Goal: Task Accomplishment & Management: Use online tool/utility

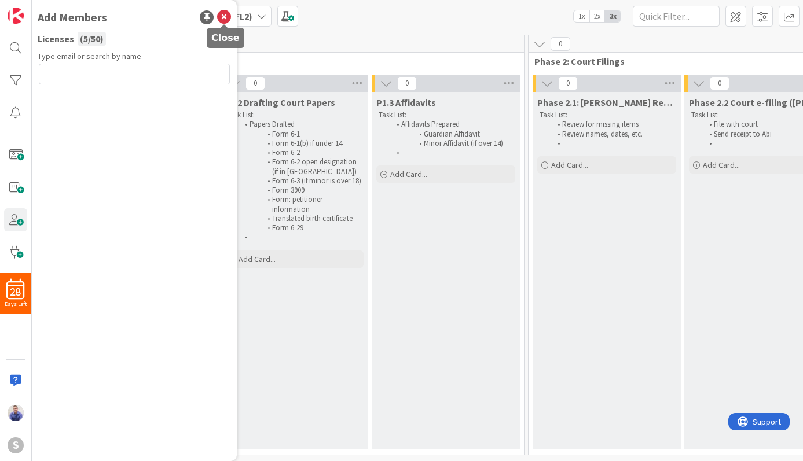
click at [223, 17] on icon at bounding box center [224, 17] width 14 height 14
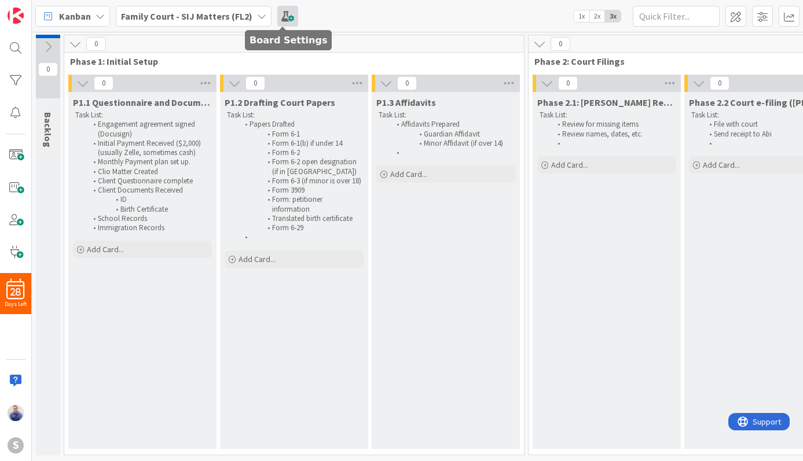
click at [282, 13] on span at bounding box center [287, 16] width 21 height 21
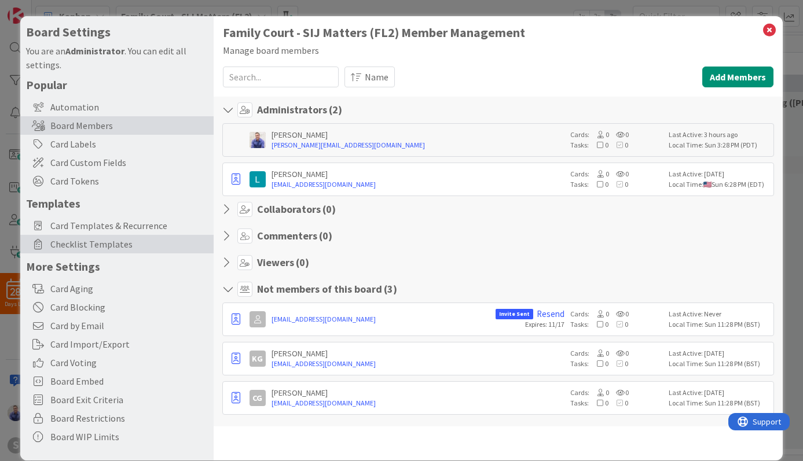
click at [118, 241] on span "Checklist Templates" at bounding box center [128, 244] width 157 height 14
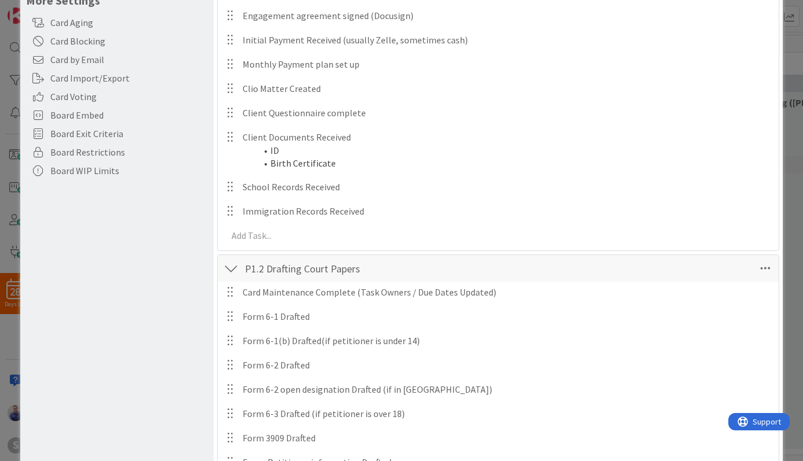
scroll to position [279, 0]
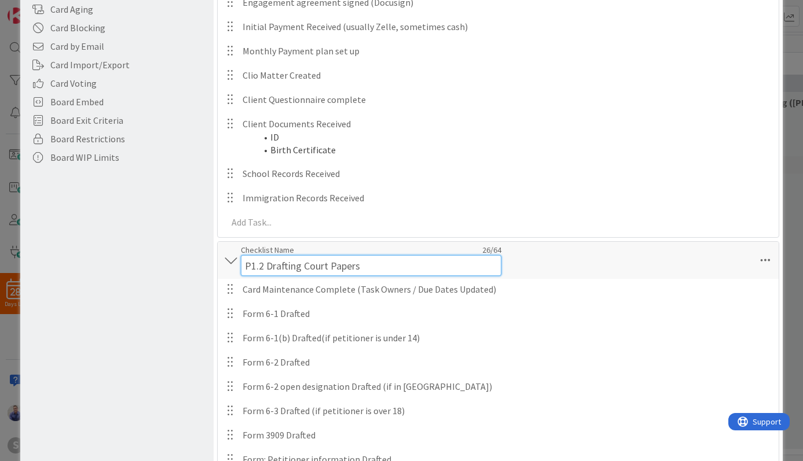
click at [405, 257] on input "P1.2 Drafting Court Papers" at bounding box center [371, 265] width 260 height 21
click at [412, 270] on input "P1.2 Drafting Court Papers" at bounding box center [371, 265] width 260 height 21
click at [393, 267] on input "P1.2 Drafting Court Papers & Affidacits" at bounding box center [371, 265] width 260 height 21
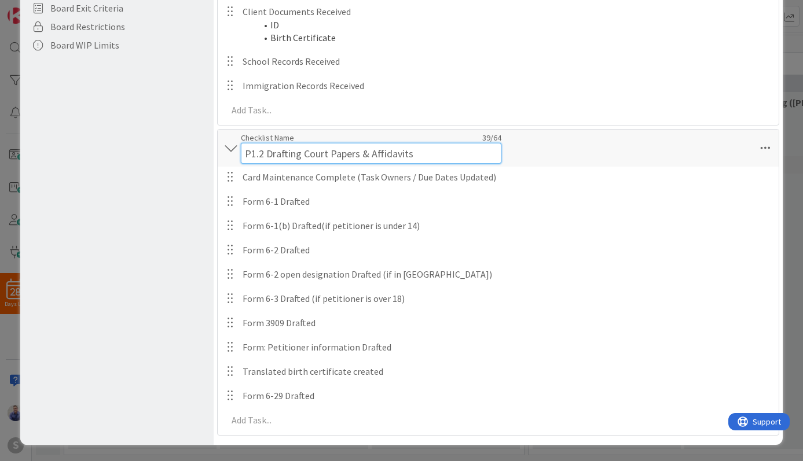
type input "P1.2 Drafting Court Papers & Affidavits"
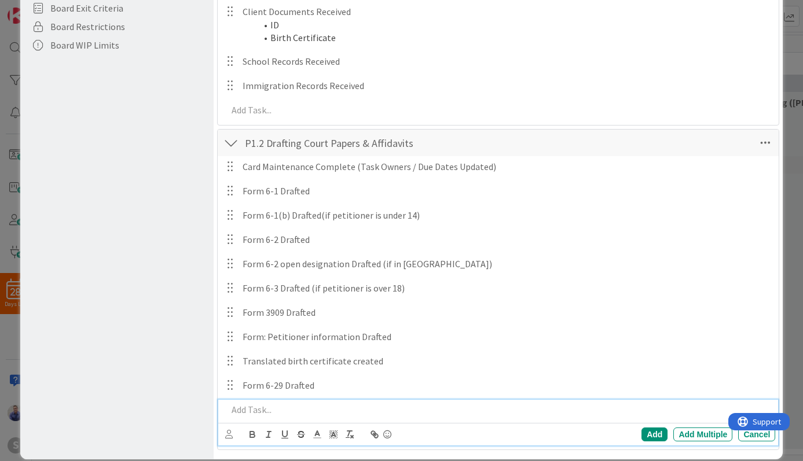
click at [314, 415] on p at bounding box center [498, 409] width 543 height 13
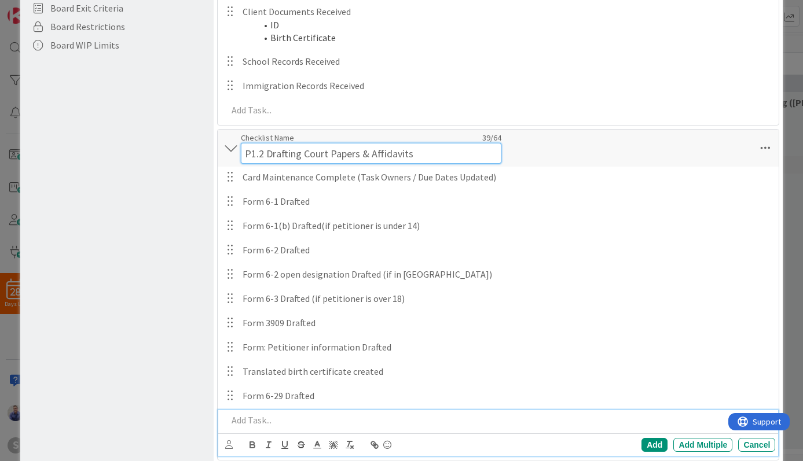
click at [389, 143] on input "P1.2 Drafting Court Papers & Affidavits" at bounding box center [371, 153] width 260 height 21
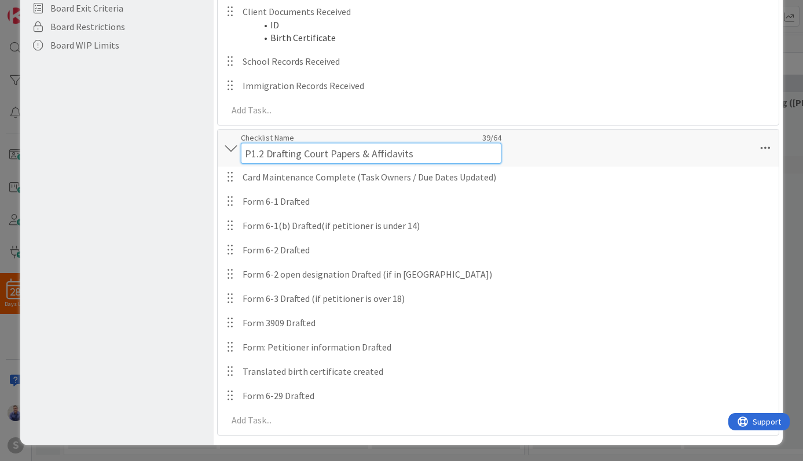
drag, startPoint x: 417, startPoint y: 157, endPoint x: 360, endPoint y: 149, distance: 57.9
click at [360, 149] on input "P1.2 Drafting Court Papers & Affidavits" at bounding box center [371, 153] width 260 height 21
type input "P1.2 Drafting Court Papers"
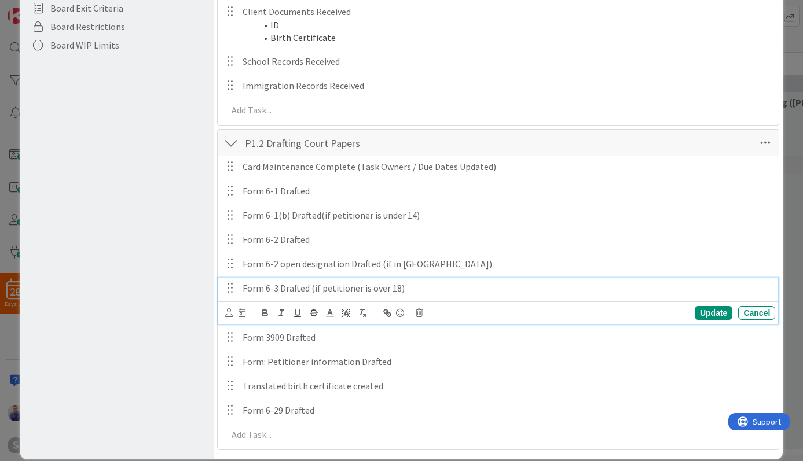
click at [572, 292] on div "Form 6-3 Drafted (if petitioner is over 18)" at bounding box center [506, 288] width 537 height 20
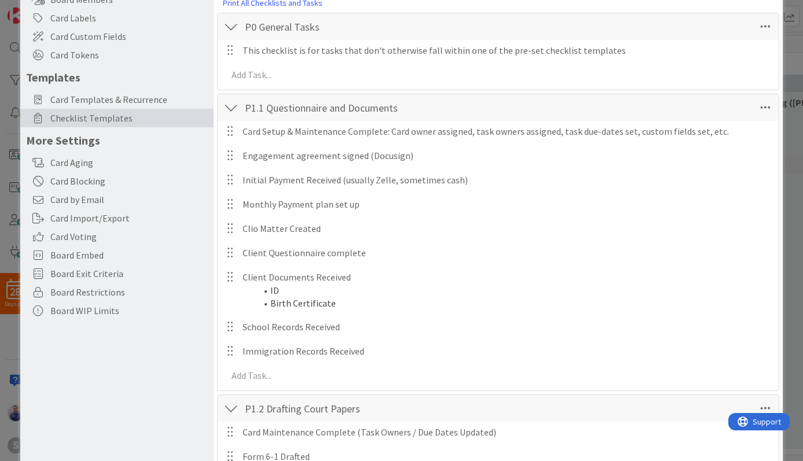
scroll to position [0, 0]
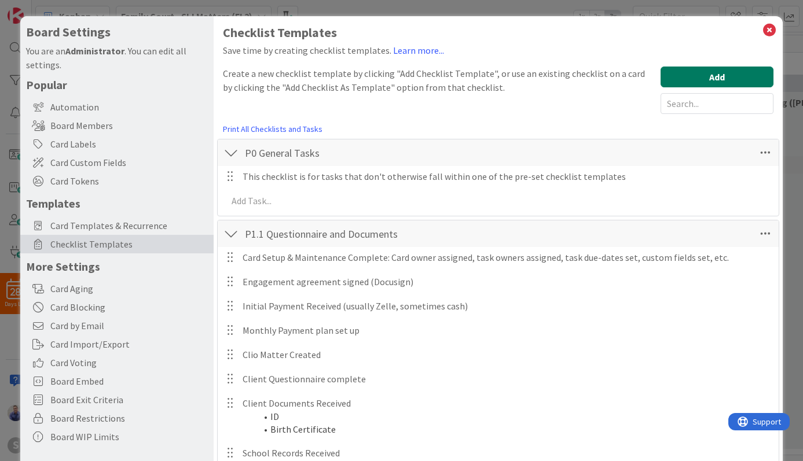
click at [664, 82] on button "Add" at bounding box center [716, 77] width 113 height 21
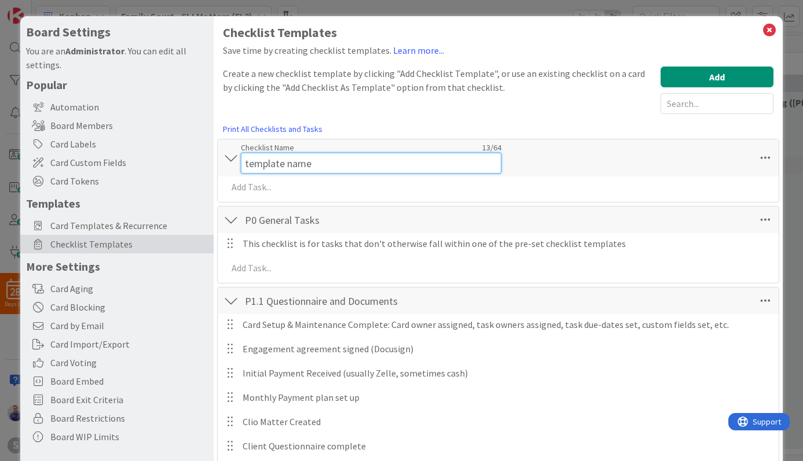
click at [369, 153] on input "template name" at bounding box center [371, 163] width 260 height 21
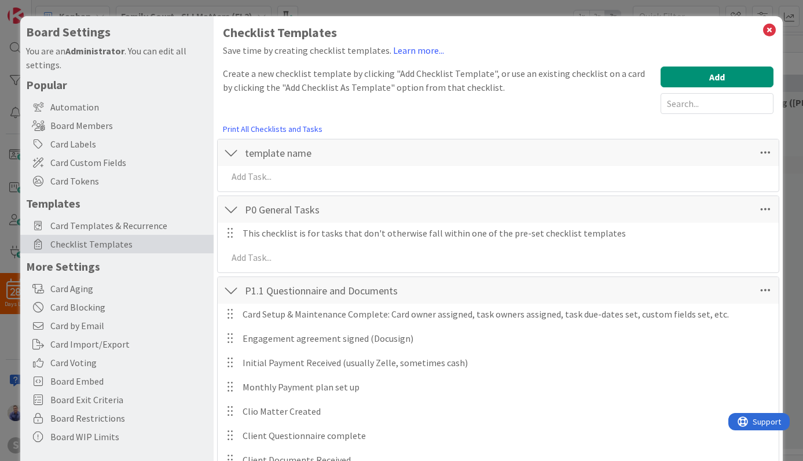
click at [367, 152] on div "Checklist Name 13 / 64 template name" at bounding box center [371, 152] width 260 height 21
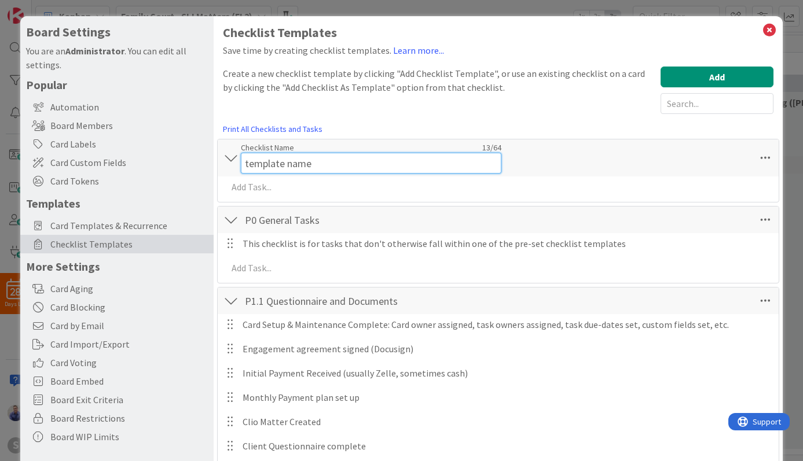
click at [367, 153] on input "template name" at bounding box center [371, 163] width 260 height 21
click at [352, 166] on input "template name" at bounding box center [371, 163] width 260 height 21
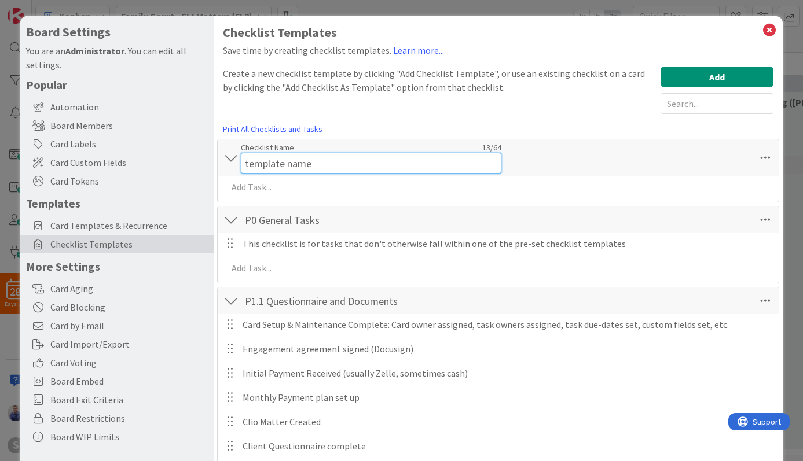
click at [352, 166] on input "template name" at bounding box center [371, 163] width 260 height 21
type input "P1.3 Affidavits"
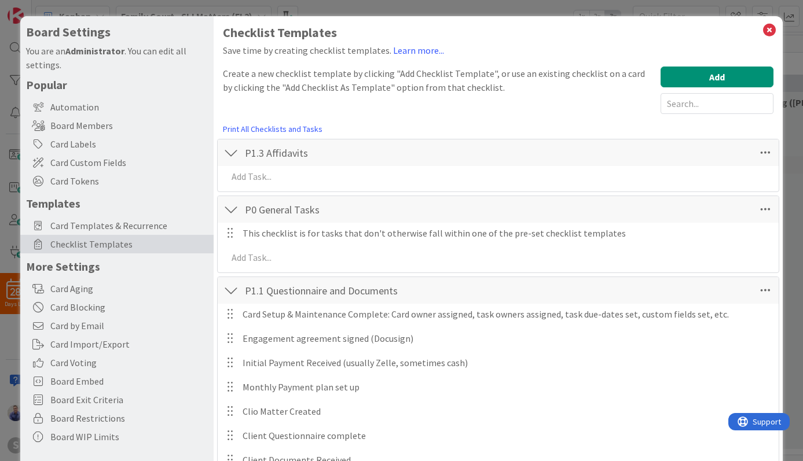
drag, startPoint x: 601, startPoint y: 158, endPoint x: 454, endPoint y: 181, distance: 148.8
click at [601, 159] on div "P1.3 Affidavits Checklist Name 15 / 64 P1.3 Affidavits" at bounding box center [498, 152] width 561 height 27
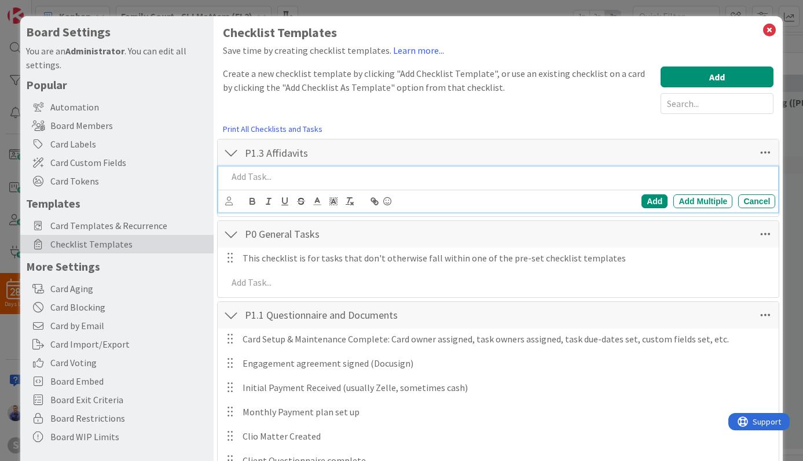
click at [274, 177] on p at bounding box center [498, 176] width 543 height 13
paste div
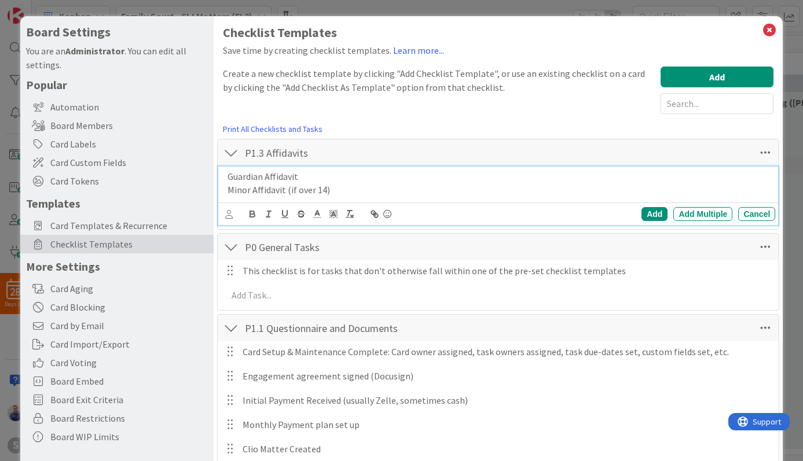
click at [310, 172] on p "Guardian Affidavit" at bounding box center [498, 176] width 543 height 13
click at [481, 190] on p "Minor Affidavit (if over 14)" at bounding box center [498, 189] width 543 height 13
drag, startPoint x: 455, startPoint y: 193, endPoint x: 227, endPoint y: 160, distance: 230.9
click at [227, 167] on div "Guardian Affidavit Drafted Minor Affidavit (if over 14) Drafted" at bounding box center [499, 183] width 553 height 33
copy div "Guardian Affidavit Drafted Minor Affidavit (if over 14) Drafted"
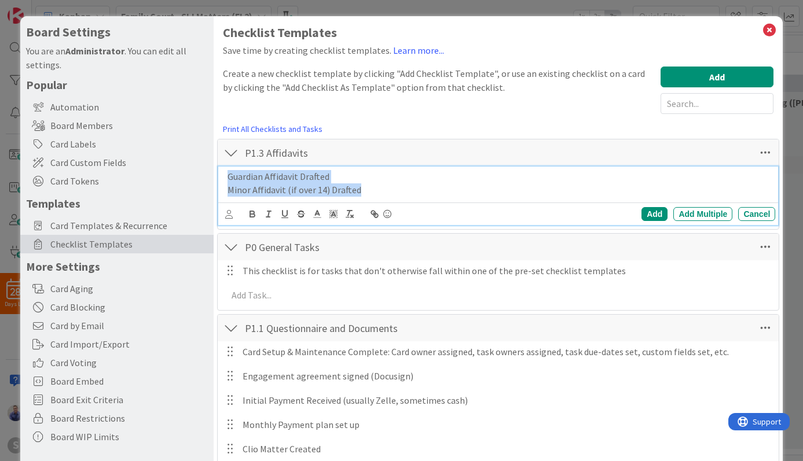
click at [370, 193] on p "Minor Affidavit (if over 14) Drafted" at bounding box center [498, 189] width 543 height 13
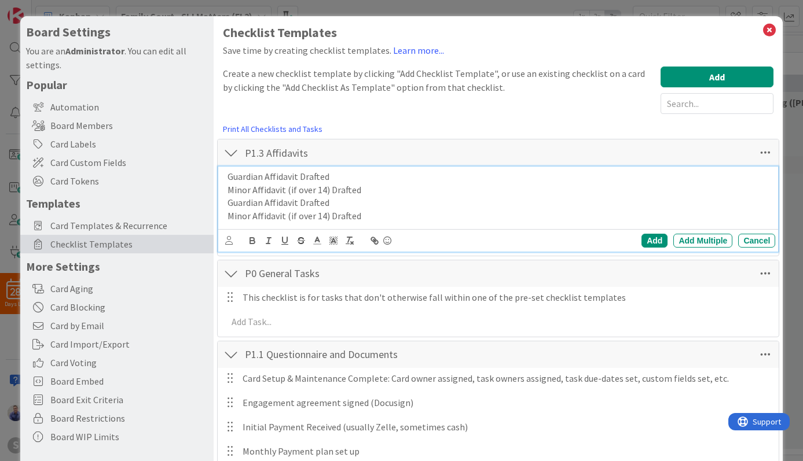
click at [315, 202] on p "Guardian Affidavit Drafted" at bounding box center [498, 202] width 543 height 13
click at [337, 215] on p "Minor Affidavit (if over 14) Drafted" at bounding box center [498, 215] width 543 height 13
click at [444, 220] on p "Minor Affidavit (if over 14) Signed" at bounding box center [498, 215] width 543 height 13
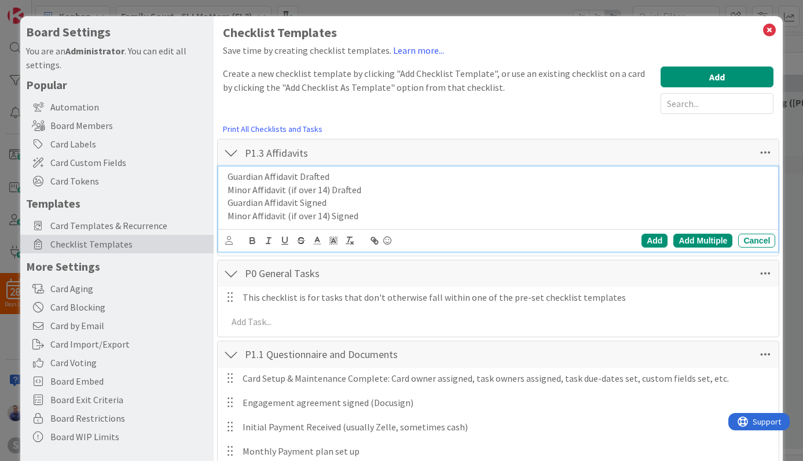
click at [695, 242] on div "Add Multiple" at bounding box center [702, 241] width 59 height 14
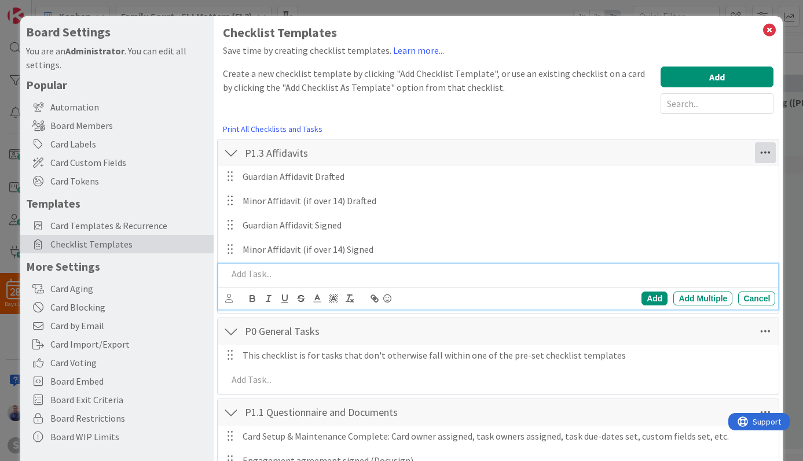
click at [755, 156] on icon at bounding box center [765, 152] width 21 height 21
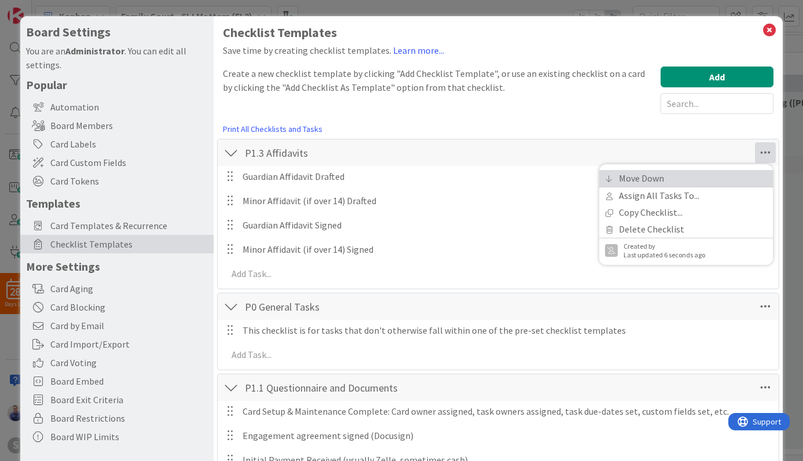
click at [672, 176] on link "Move Down" at bounding box center [686, 178] width 174 height 17
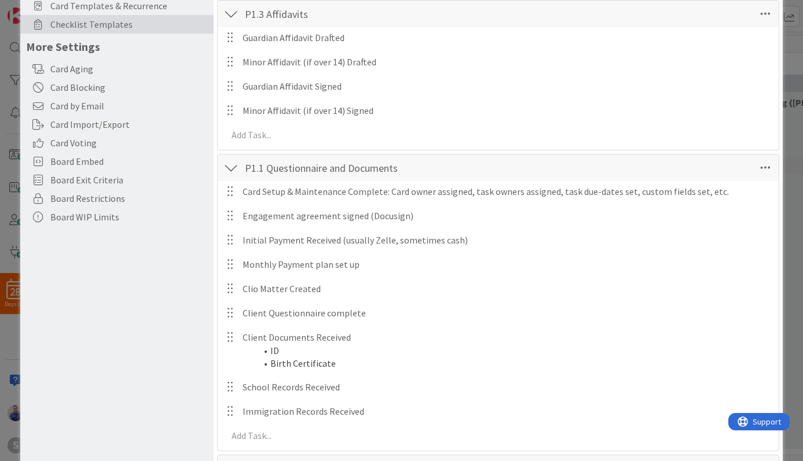
scroll to position [196, 0]
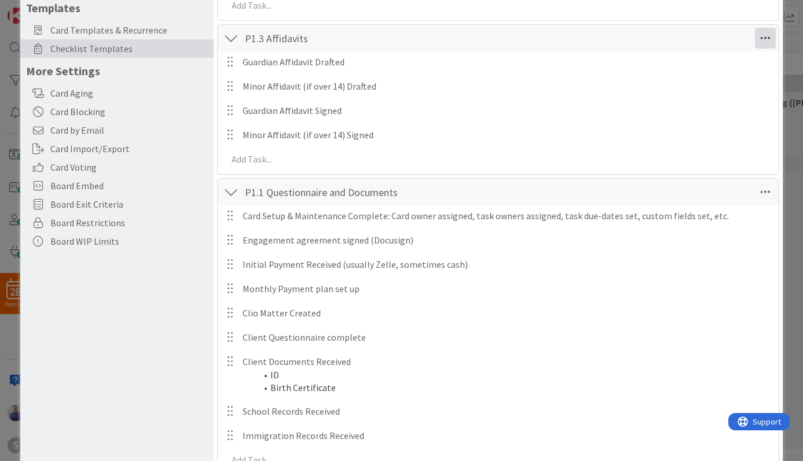
click at [756, 44] on icon at bounding box center [765, 38] width 21 height 21
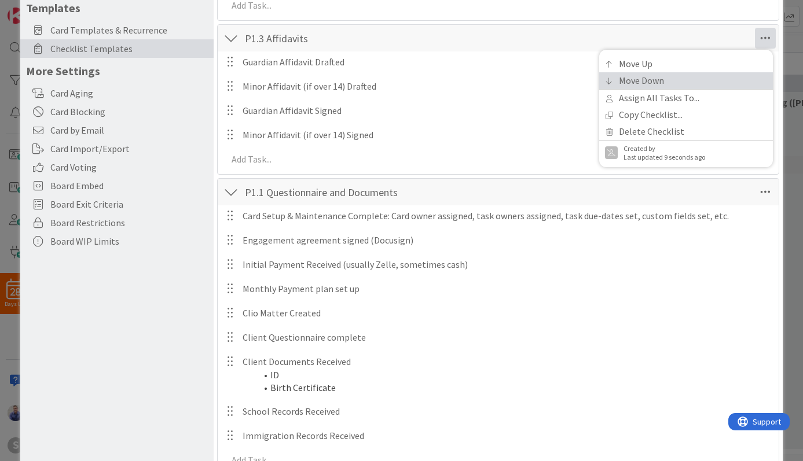
click at [691, 75] on link "Move Down" at bounding box center [686, 80] width 174 height 17
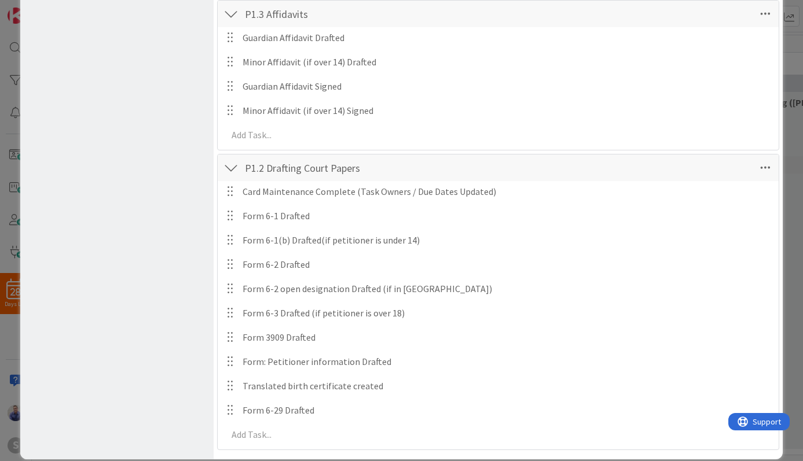
scroll to position [496, 0]
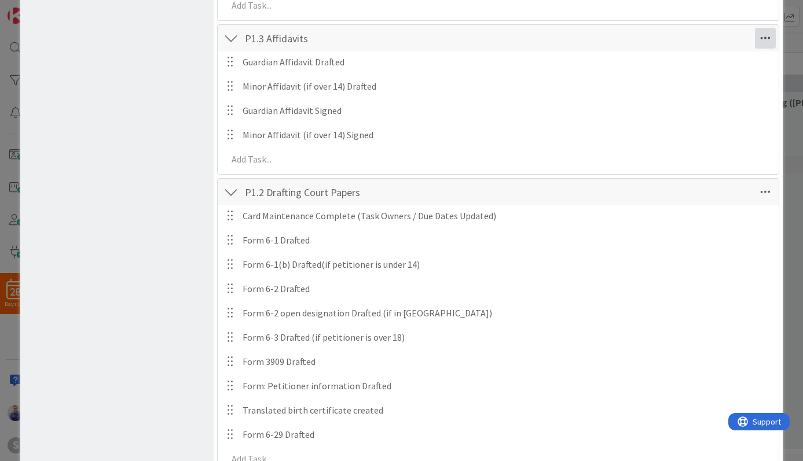
click at [756, 38] on icon at bounding box center [765, 38] width 21 height 21
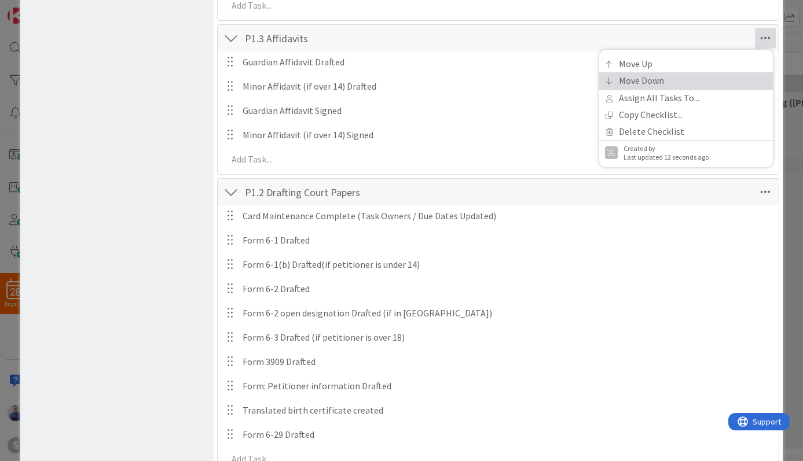
click at [704, 73] on link "Move Down" at bounding box center [686, 80] width 174 height 17
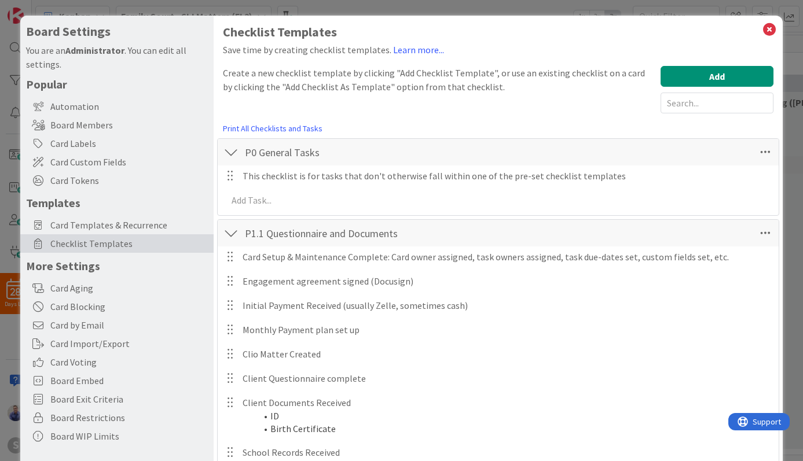
scroll to position [0, 0]
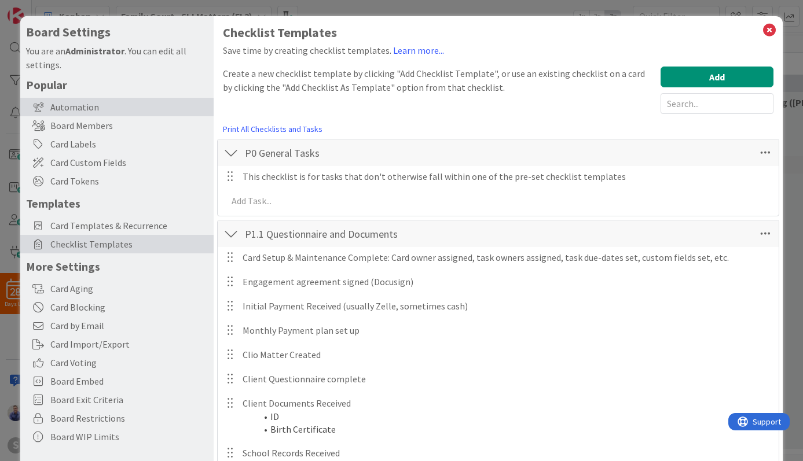
click at [93, 113] on div "Automation" at bounding box center [116, 107] width 193 height 19
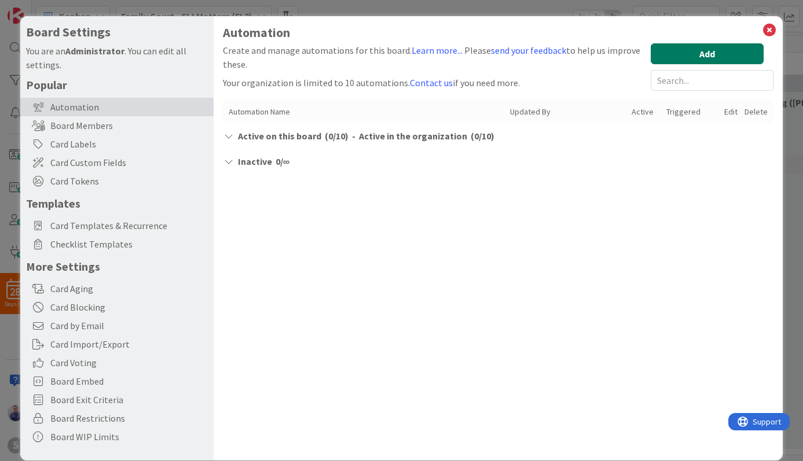
click at [698, 56] on button "Add" at bounding box center [706, 53] width 113 height 21
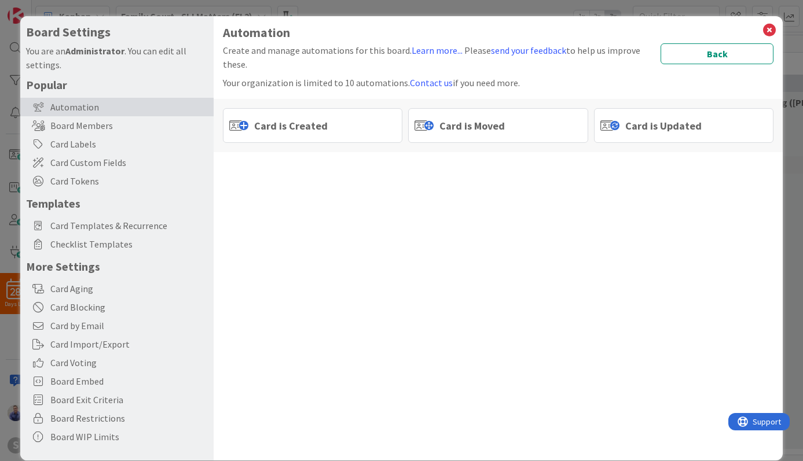
click at [462, 123] on span "Card is Moved" at bounding box center [471, 126] width 65 height 16
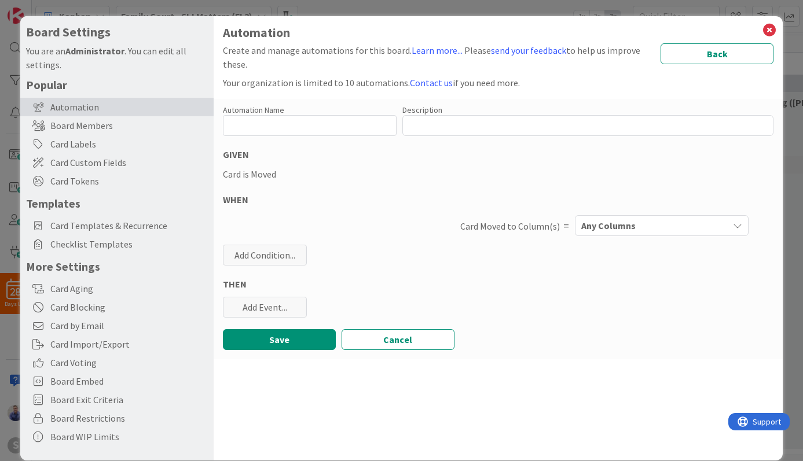
click at [579, 216] on button "Any Columns" at bounding box center [662, 225] width 174 height 21
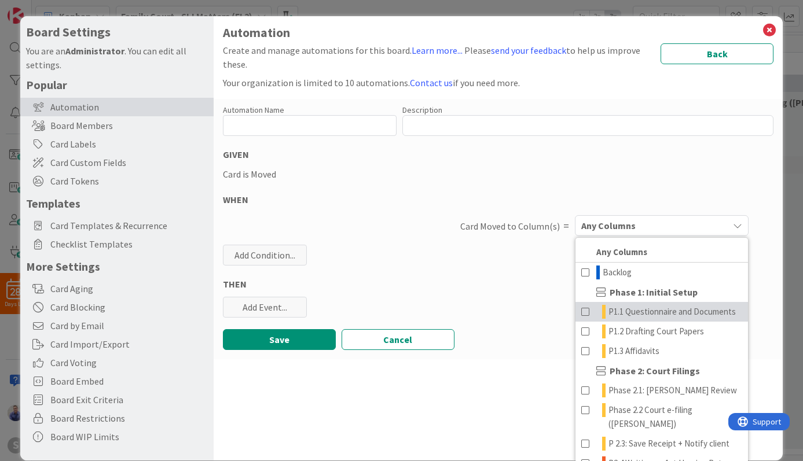
click at [661, 319] on span "P1.1 Questionnaire and Documents" at bounding box center [671, 312] width 127 height 14
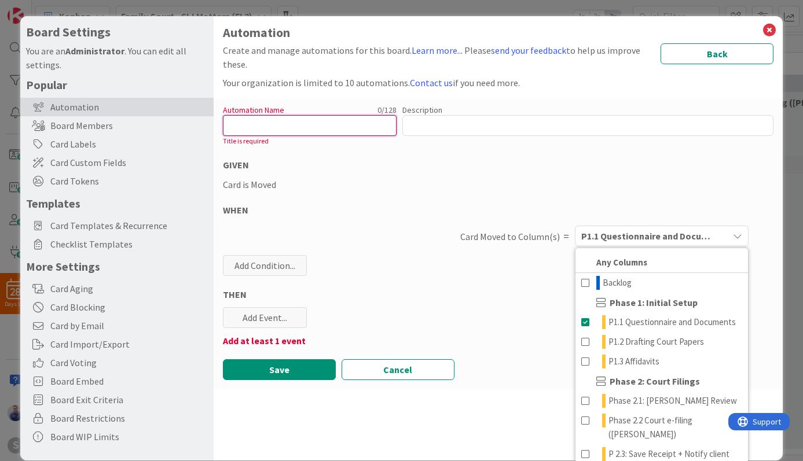
click at [356, 128] on input "text" at bounding box center [310, 125] width 174 height 21
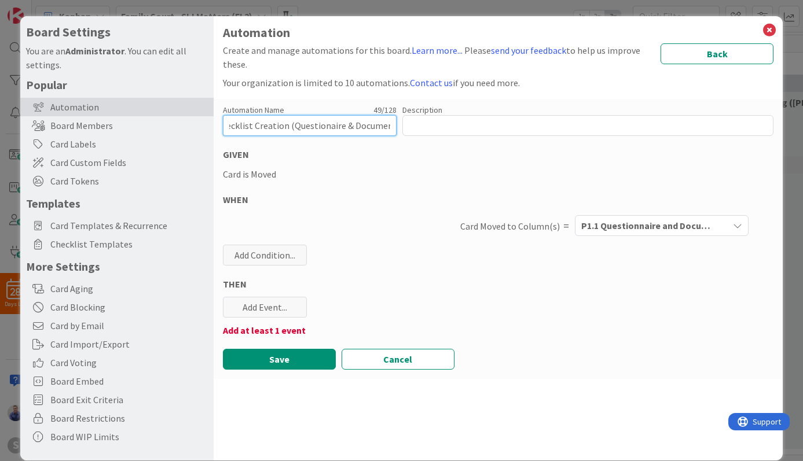
scroll to position [0, 38]
type input "P1.1 Checklist Creation (Questionaire & Documents)"
click at [384, 186] on div "Automation Name 50 / 128 P1.1 Checklist Creation (Questionaire & Documents) Des…" at bounding box center [498, 239] width 569 height 280
click at [275, 314] on div "Add Event..." at bounding box center [265, 307] width 84 height 21
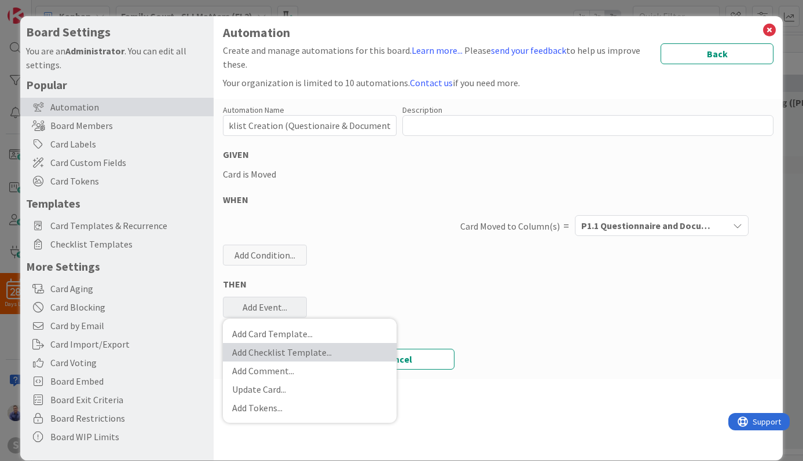
click at [307, 347] on link "Add Checklist Template ..." at bounding box center [310, 352] width 174 height 19
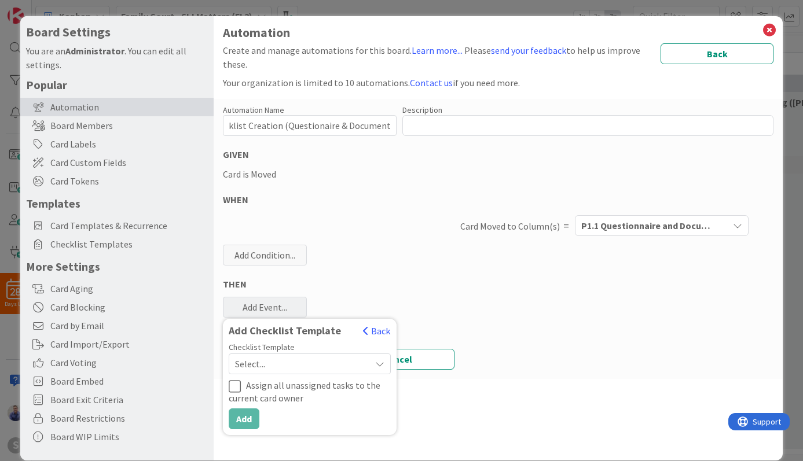
click at [359, 361] on span "Select..." at bounding box center [300, 364] width 130 height 16
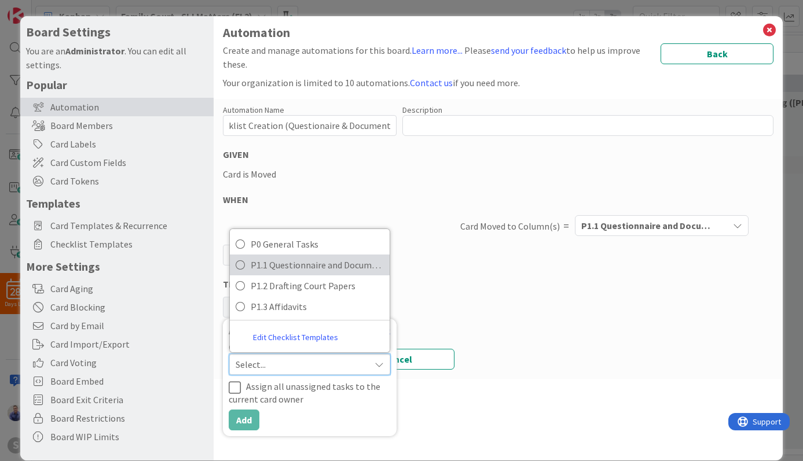
click at [313, 272] on span "P1.1 Questionnaire and Documents" at bounding box center [317, 264] width 133 height 17
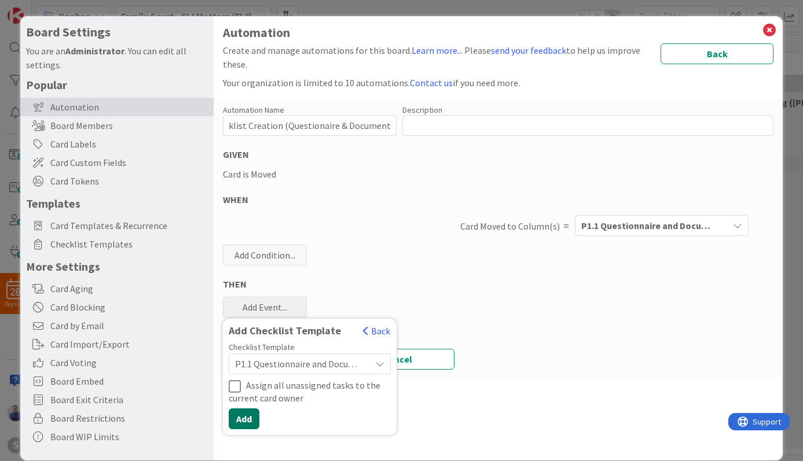
click at [243, 415] on button "Add" at bounding box center [244, 419] width 31 height 21
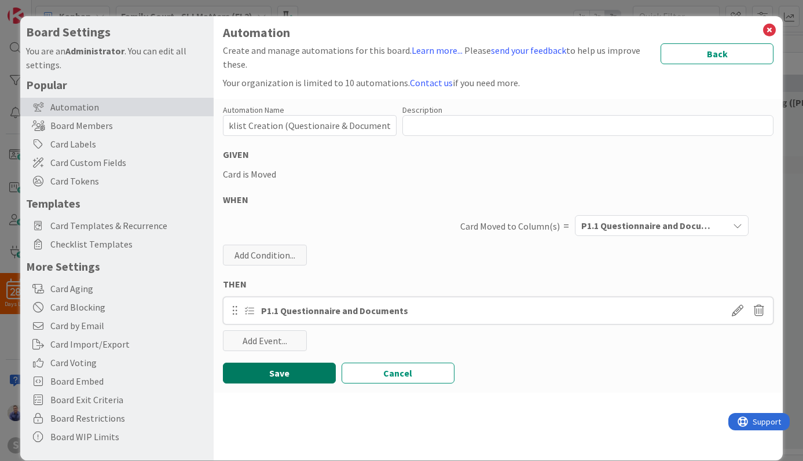
drag, startPoint x: 308, startPoint y: 373, endPoint x: 432, endPoint y: 366, distance: 123.4
click at [309, 373] on button "Save" at bounding box center [279, 373] width 113 height 21
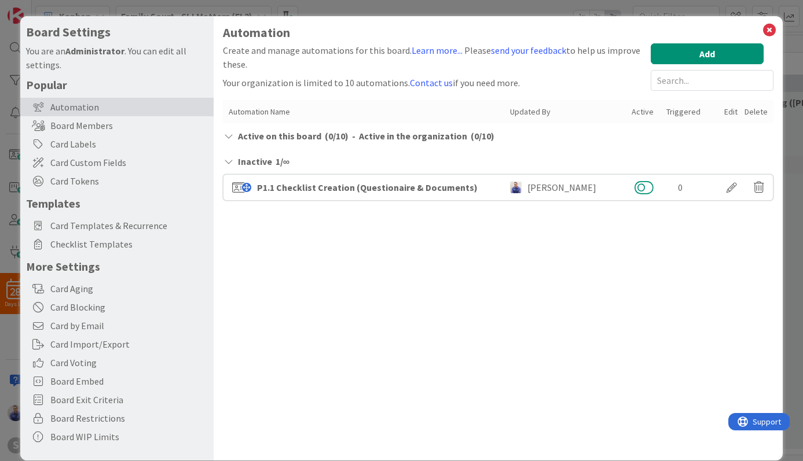
click at [637, 190] on button at bounding box center [643, 187] width 19 height 15
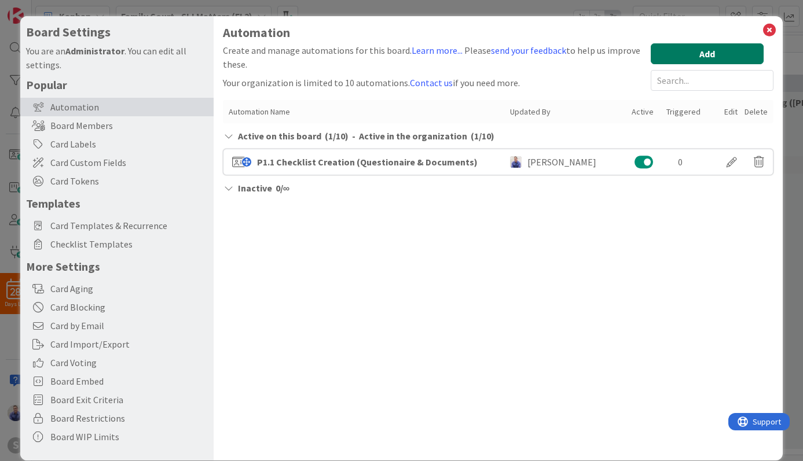
click at [713, 44] on button "Add" at bounding box center [706, 53] width 113 height 21
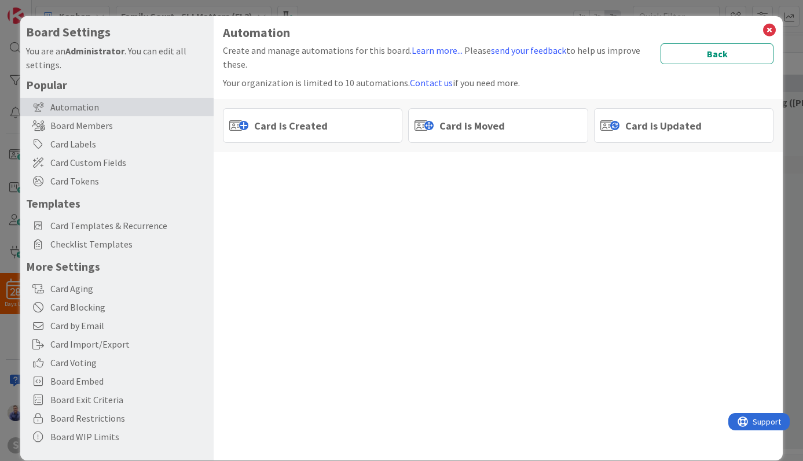
click at [469, 119] on span "Card is Moved" at bounding box center [471, 126] width 65 height 16
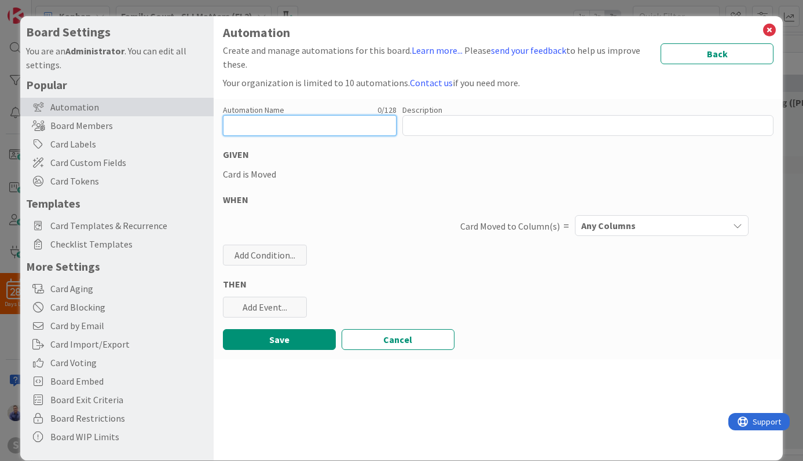
click at [352, 122] on input "text" at bounding box center [310, 125] width 174 height 21
click at [604, 223] on span "Any Columns" at bounding box center [608, 225] width 54 height 15
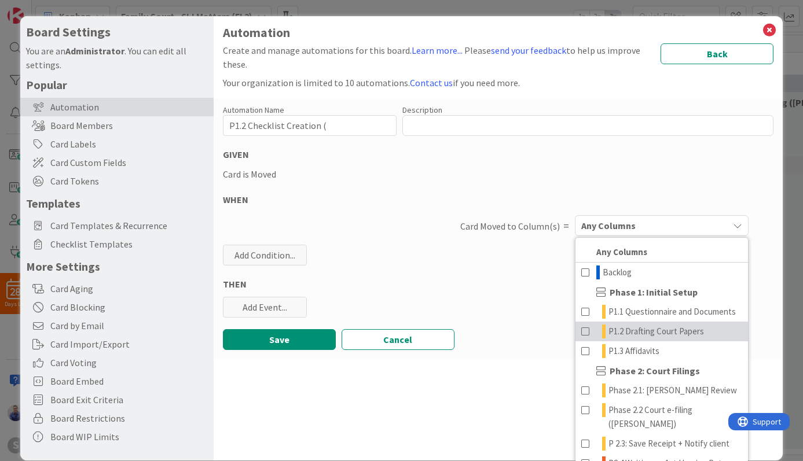
click at [628, 338] on span "P1.2 Drafting Court Papers" at bounding box center [655, 332] width 95 height 14
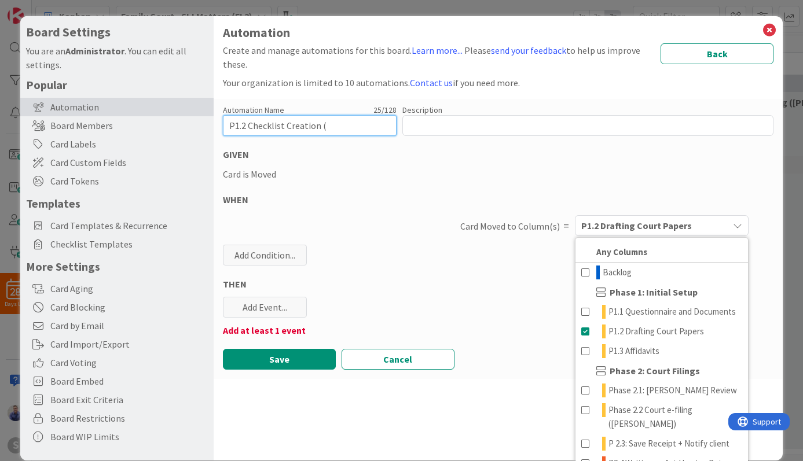
click at [376, 130] on input "P1.2 Checklist Creation (" at bounding box center [310, 125] width 174 height 21
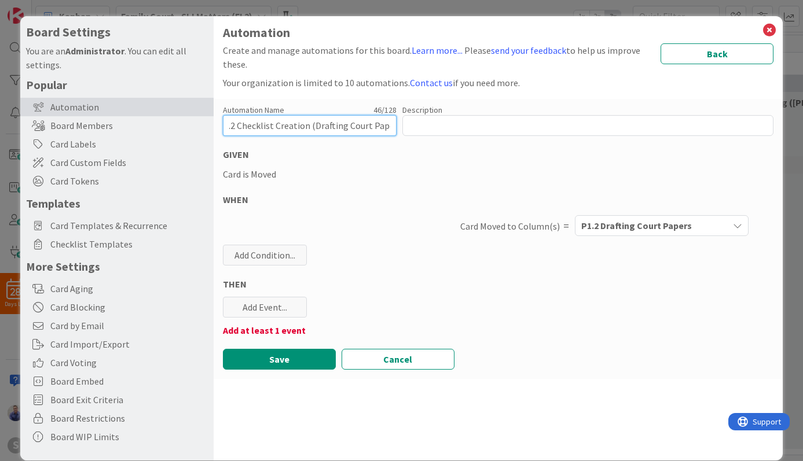
scroll to position [0, 18]
type input "P1.2 Checklist Creation (Drafting Court Papers)"
click at [389, 215] on div "Card Moved to Column(s) = P1.2 Drafting Court Papers Any Columns Backlog Phase …" at bounding box center [498, 225] width 551 height 27
click at [290, 305] on div "Add Event..." at bounding box center [265, 307] width 84 height 21
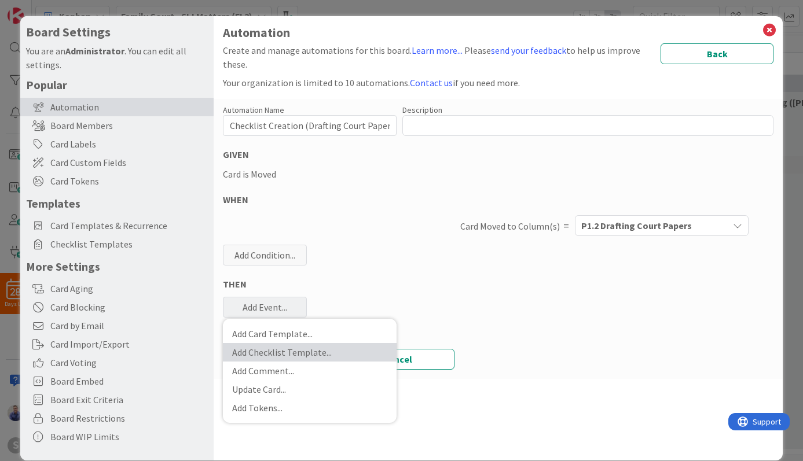
click at [296, 352] on link "Add Checklist Template ..." at bounding box center [310, 352] width 174 height 19
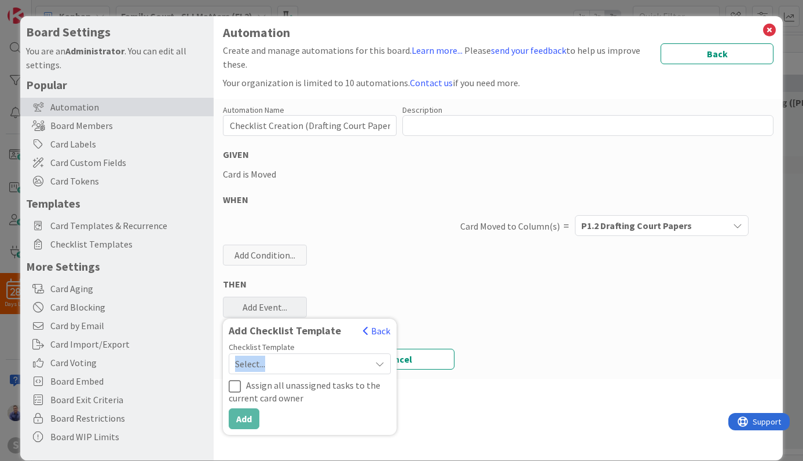
click at [303, 371] on span "Select..." at bounding box center [300, 364] width 130 height 16
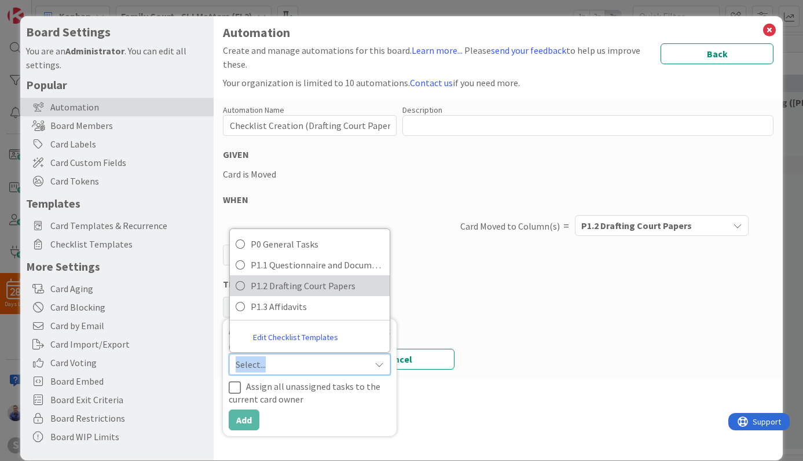
click at [321, 288] on span "P1.2 Drafting Court Papers" at bounding box center [317, 285] width 133 height 17
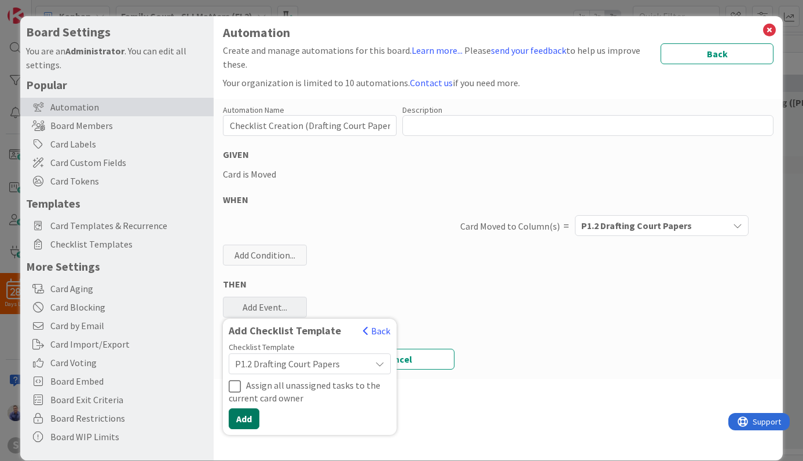
drag, startPoint x: 254, startPoint y: 417, endPoint x: 348, endPoint y: 388, distance: 98.3
click at [258, 417] on button "Add" at bounding box center [244, 419] width 31 height 21
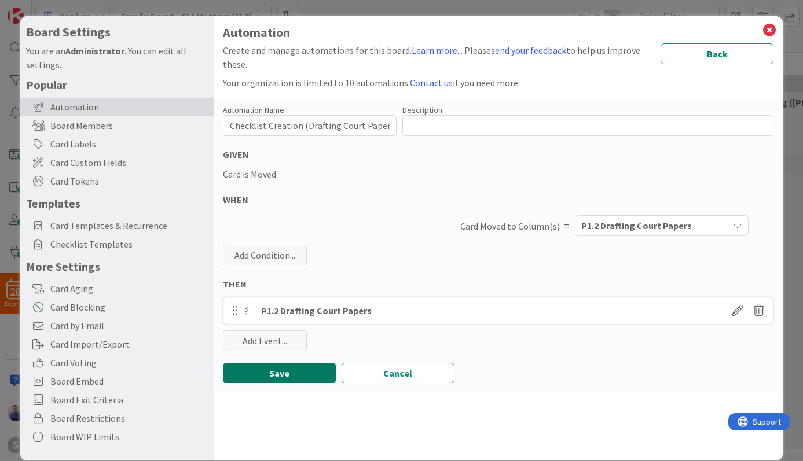
drag, startPoint x: 306, startPoint y: 371, endPoint x: 326, endPoint y: 363, distance: 21.3
click at [311, 370] on button "Save" at bounding box center [279, 373] width 113 height 21
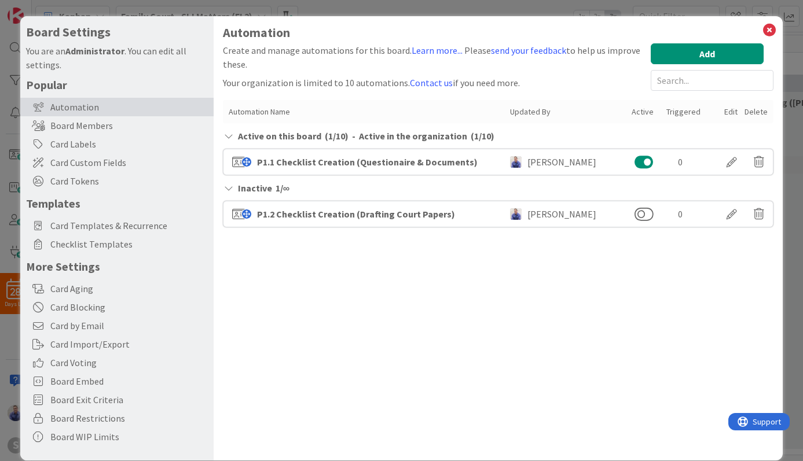
drag, startPoint x: 639, startPoint y: 216, endPoint x: 649, endPoint y: 242, distance: 27.8
click at [639, 216] on button at bounding box center [643, 214] width 19 height 15
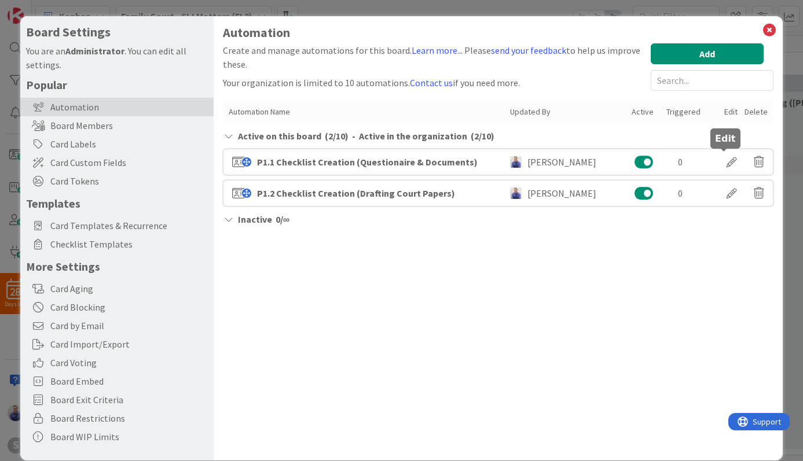
click at [725, 163] on div at bounding box center [731, 162] width 32 height 20
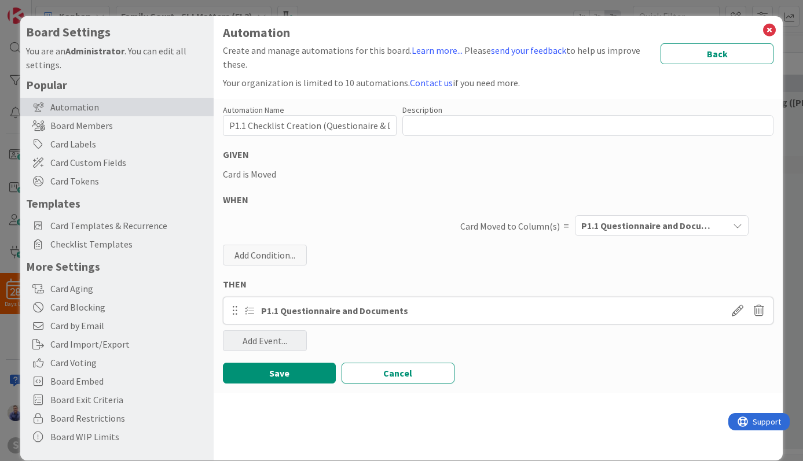
click at [283, 341] on div "Add Event..." at bounding box center [265, 340] width 84 height 21
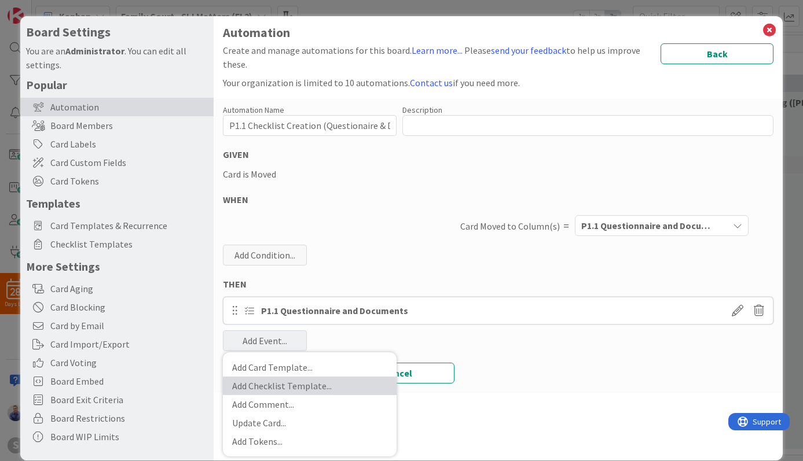
click at [292, 384] on link "Add Checklist Template ..." at bounding box center [310, 386] width 174 height 19
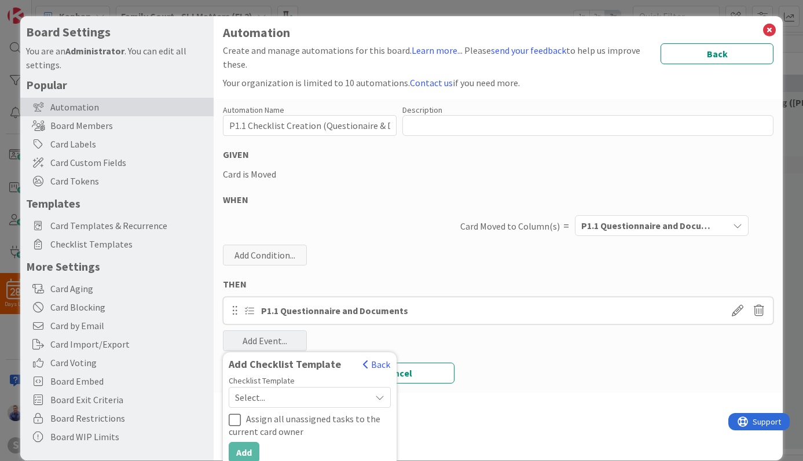
click at [281, 392] on span "Select..." at bounding box center [300, 397] width 130 height 16
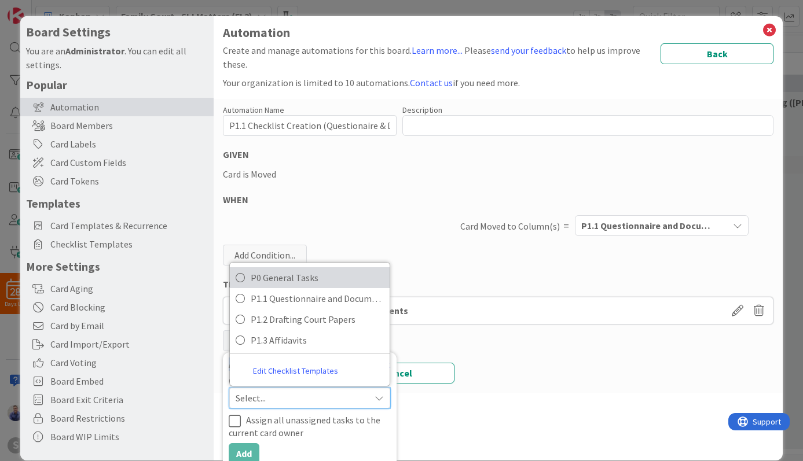
click at [297, 279] on span "P0 General Tasks" at bounding box center [317, 277] width 133 height 17
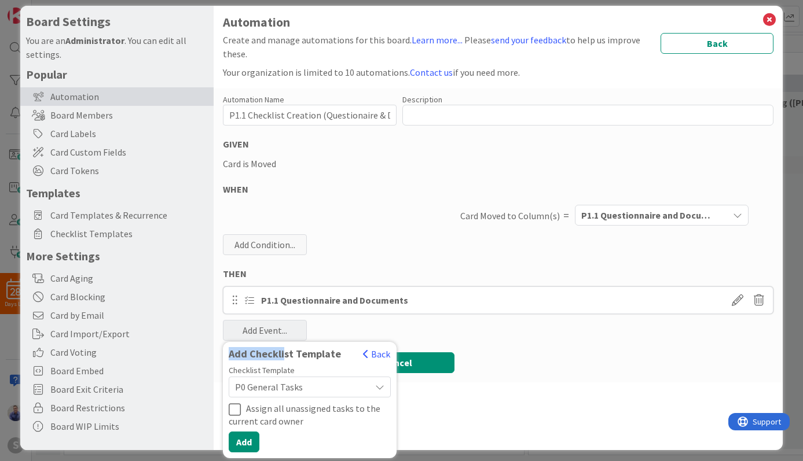
scroll to position [16, 0]
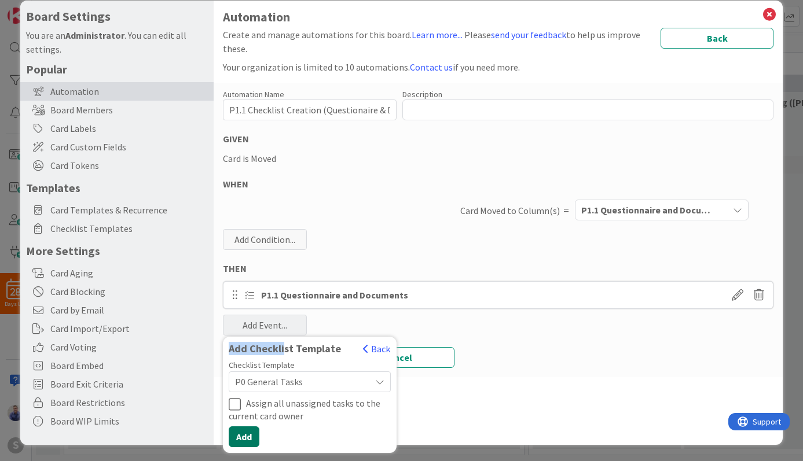
drag, startPoint x: 248, startPoint y: 436, endPoint x: 262, endPoint y: 425, distance: 17.8
click at [248, 435] on button "Add" at bounding box center [244, 436] width 31 height 21
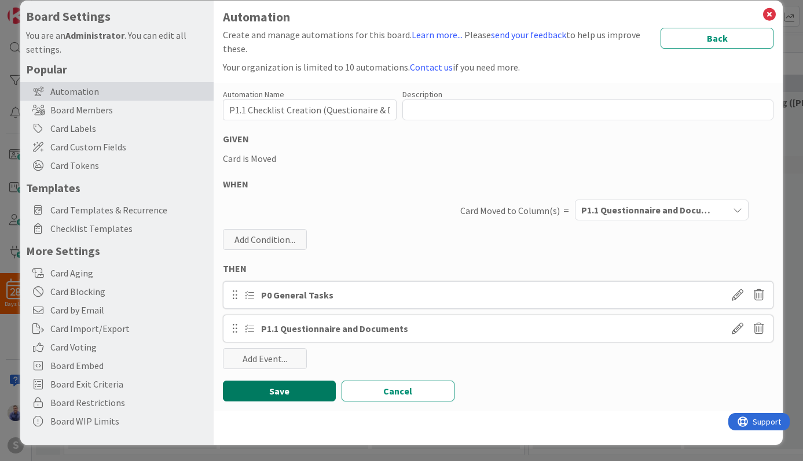
click at [301, 394] on button "Save" at bounding box center [279, 391] width 113 height 21
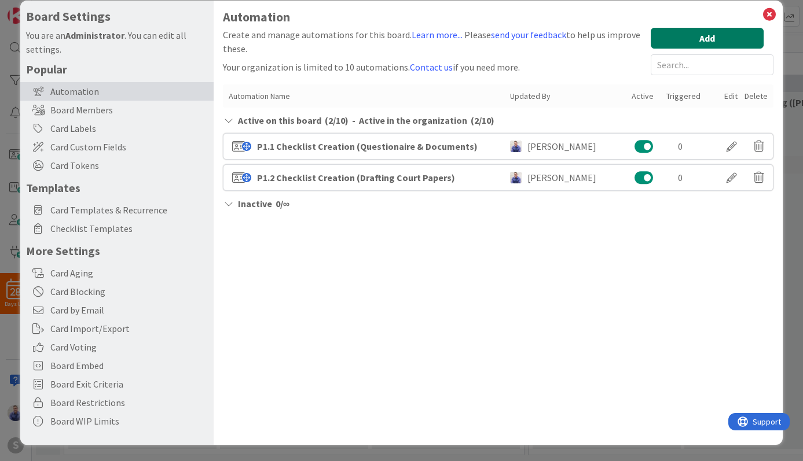
click at [712, 43] on button "Add" at bounding box center [706, 38] width 113 height 21
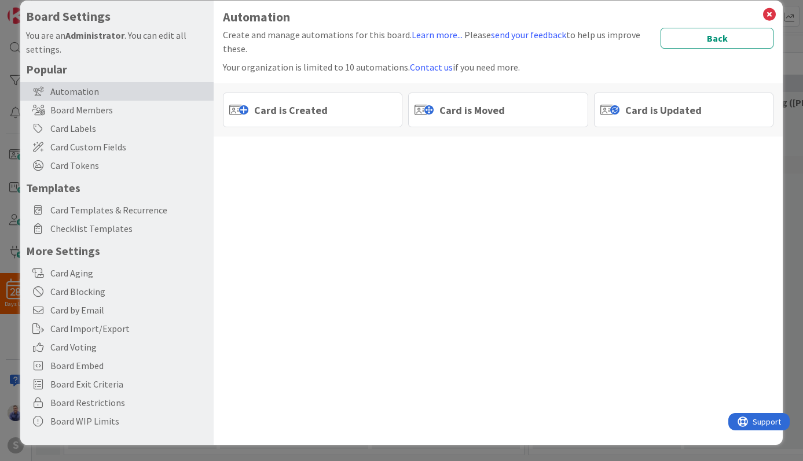
click at [341, 116] on div "Card is Created" at bounding box center [313, 110] width 180 height 35
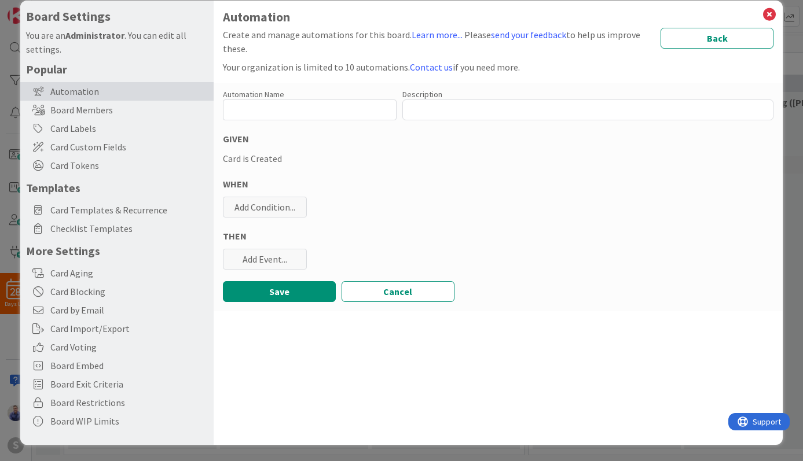
click at [341, 116] on input "text" at bounding box center [310, 110] width 174 height 21
drag, startPoint x: 676, startPoint y: 32, endPoint x: 568, endPoint y: 64, distance: 112.8
click at [676, 32] on button "Back" at bounding box center [716, 38] width 113 height 21
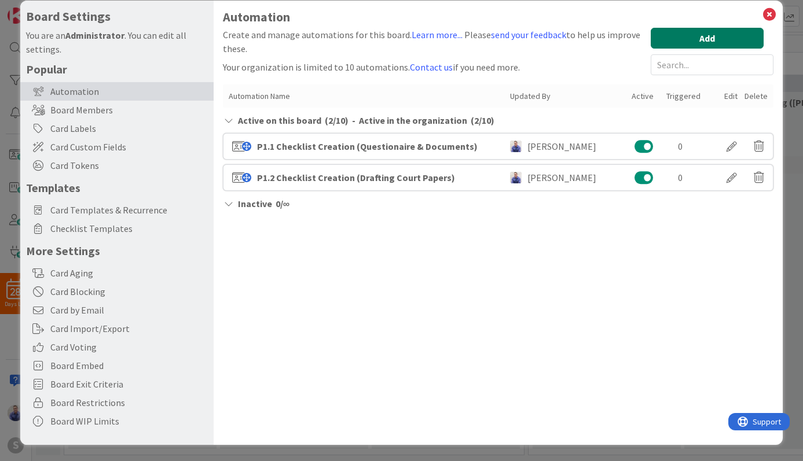
click at [680, 45] on button "Add" at bounding box center [706, 38] width 113 height 21
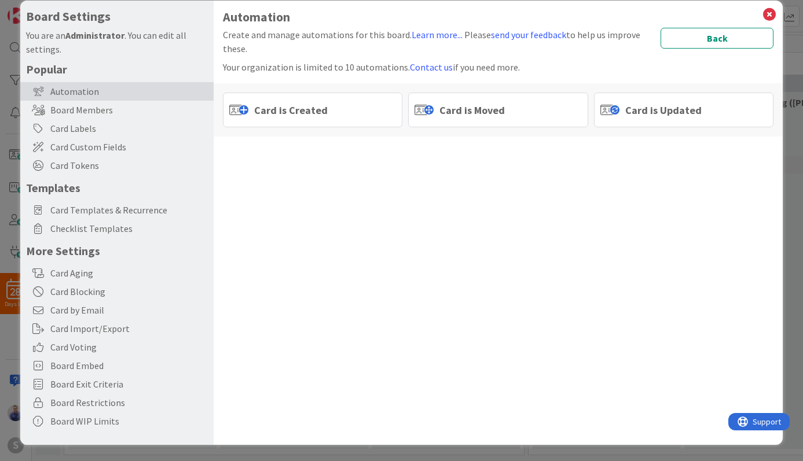
click at [459, 106] on span "Card is Moved" at bounding box center [471, 110] width 65 height 16
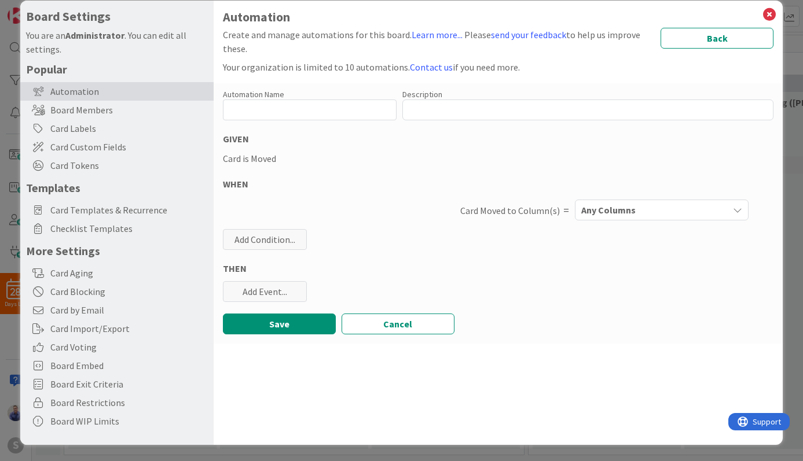
click at [612, 213] on span "Any Columns" at bounding box center [608, 210] width 54 height 15
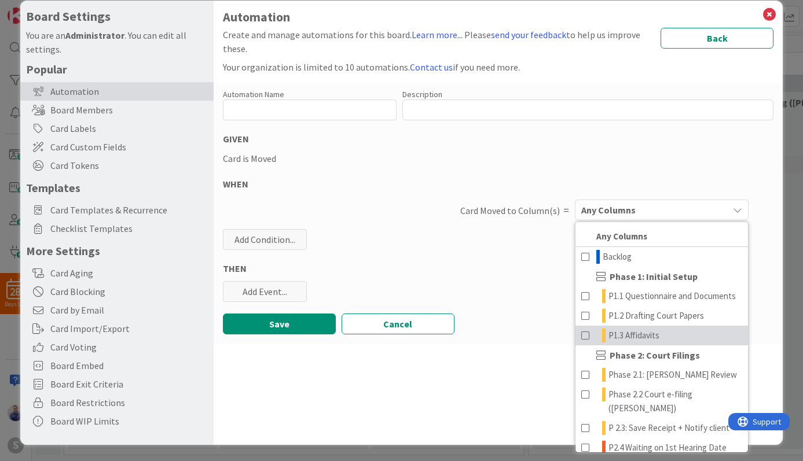
drag, startPoint x: 642, startPoint y: 348, endPoint x: 555, endPoint y: 241, distance: 137.7
click at [642, 343] on span "P1.3 Affidavits" at bounding box center [633, 336] width 51 height 14
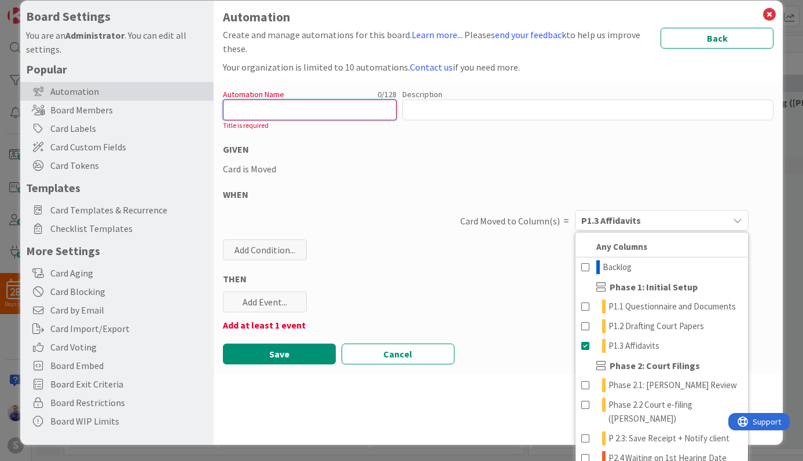
click at [358, 107] on input "text" at bounding box center [310, 110] width 174 height 21
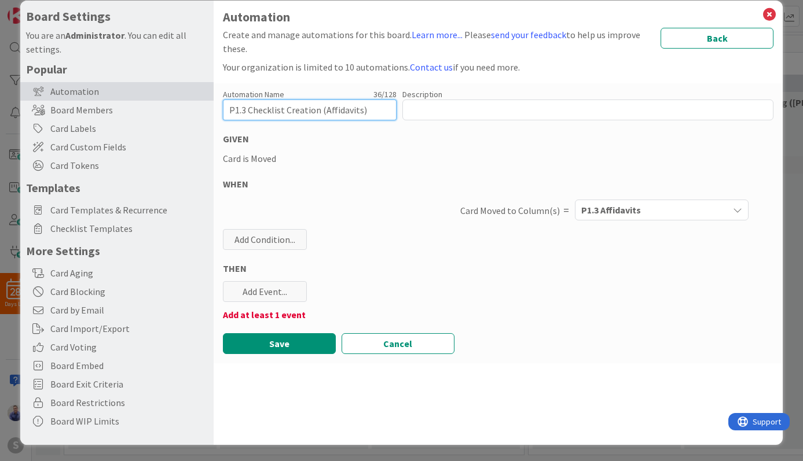
type input "P1.3 Checklist Creation (Affidavits)"
drag, startPoint x: 374, startPoint y: 141, endPoint x: 324, endPoint y: 227, distance: 99.3
click at [373, 141] on div "GIVEN" at bounding box center [498, 139] width 551 height 14
click at [282, 283] on div "Add Event..." at bounding box center [265, 291] width 84 height 21
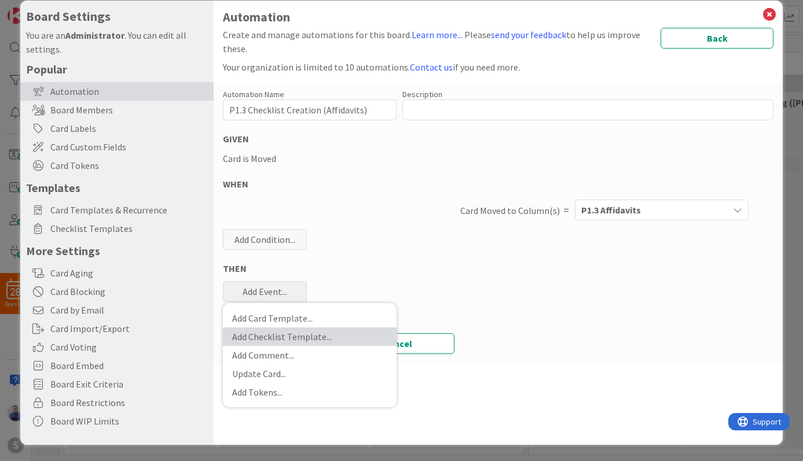
click at [302, 338] on link "Add Checklist Template ..." at bounding box center [310, 337] width 174 height 19
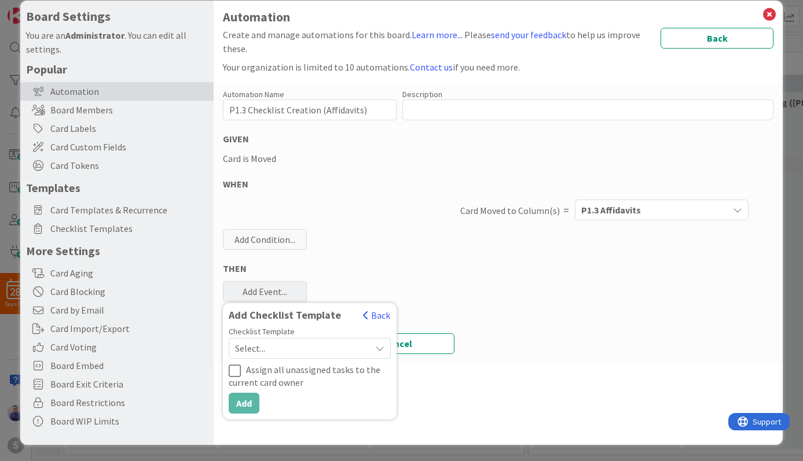
click at [367, 345] on div "Select..." at bounding box center [310, 348] width 162 height 21
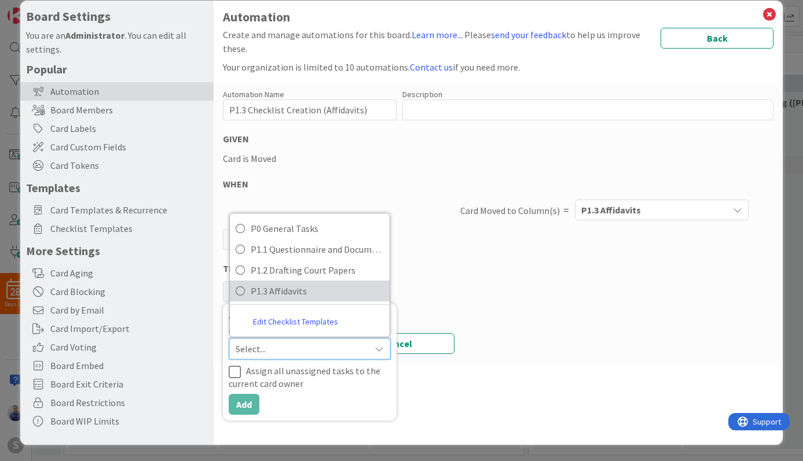
click at [329, 285] on span "P1.3 Affidavits" at bounding box center [317, 290] width 133 height 17
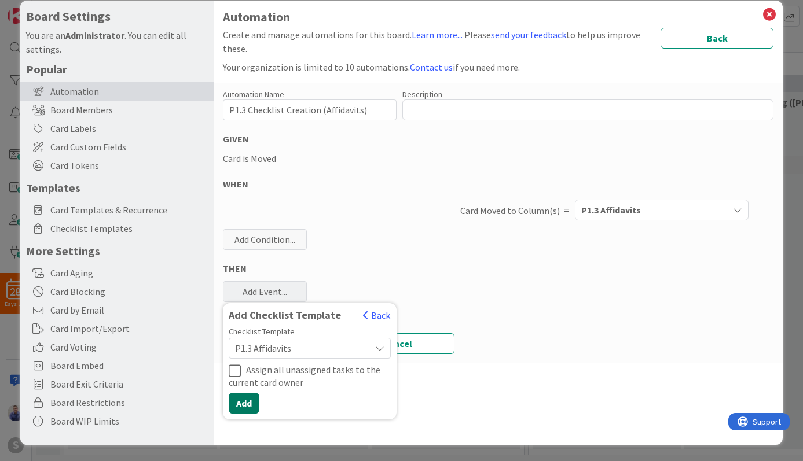
click at [255, 399] on button "Add" at bounding box center [244, 403] width 31 height 21
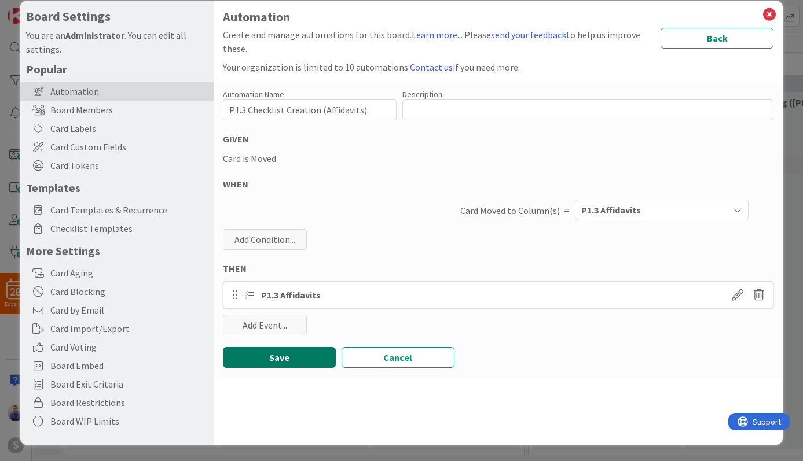
drag, startPoint x: 317, startPoint y: 358, endPoint x: 404, endPoint y: 317, distance: 96.8
click at [323, 356] on button "Save" at bounding box center [279, 357] width 113 height 21
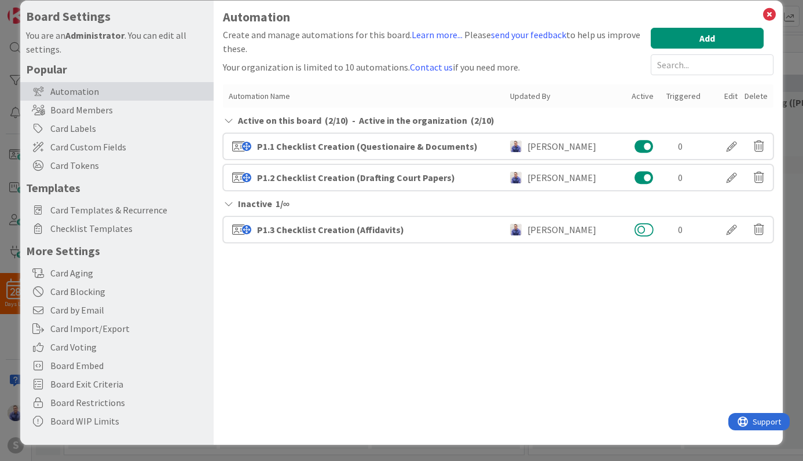
click at [638, 234] on button at bounding box center [643, 229] width 19 height 15
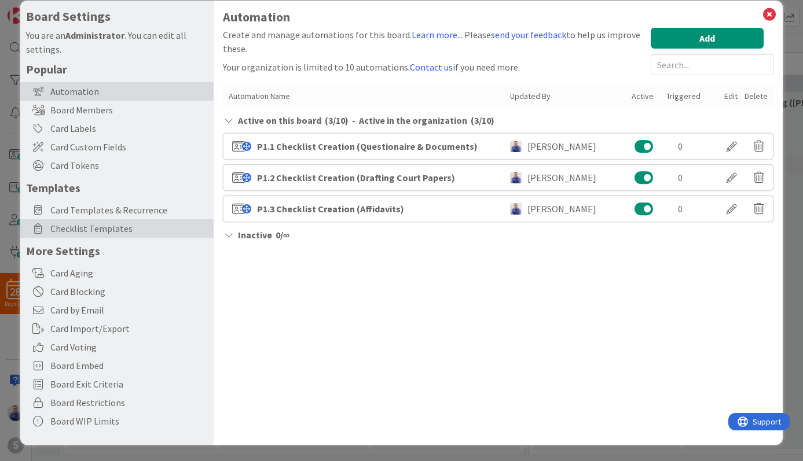
click at [111, 225] on span "Checklist Templates" at bounding box center [128, 229] width 157 height 14
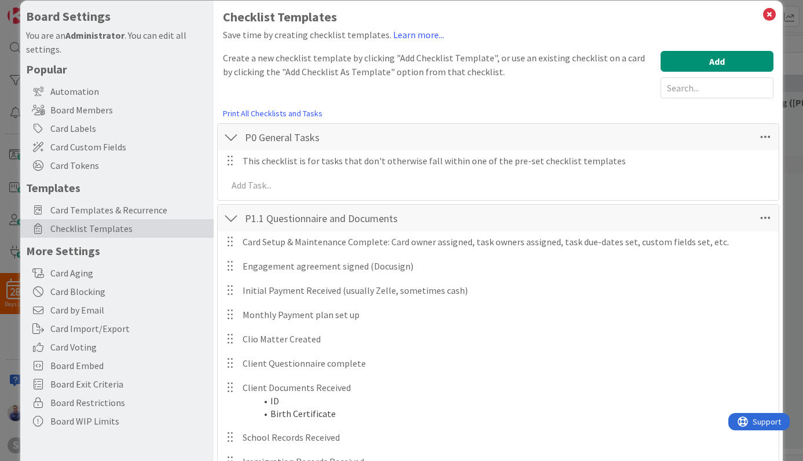
click at [231, 139] on div at bounding box center [230, 137] width 15 height 21
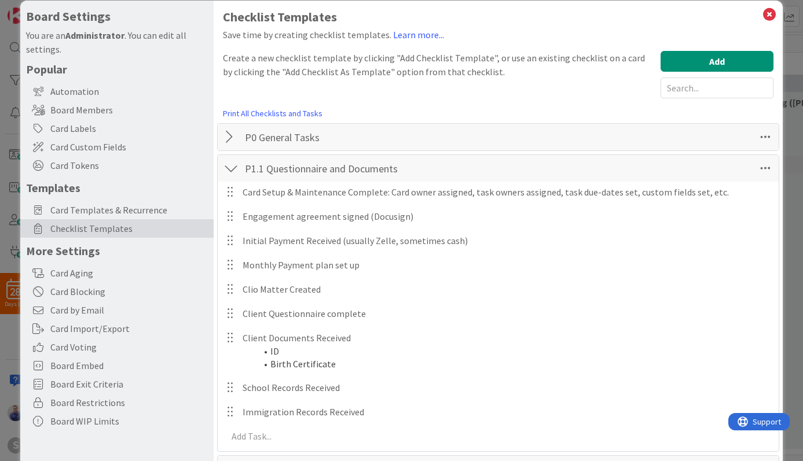
click at [229, 172] on div at bounding box center [230, 168] width 15 height 21
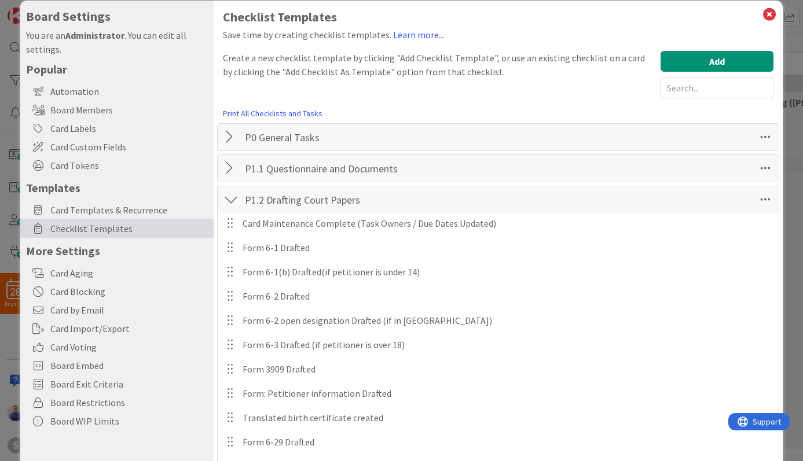
click at [228, 198] on div at bounding box center [230, 199] width 15 height 21
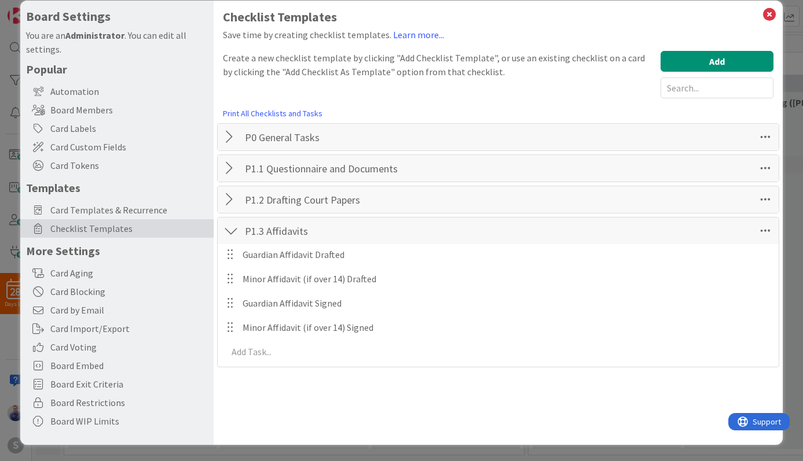
click at [231, 237] on div at bounding box center [230, 230] width 15 height 21
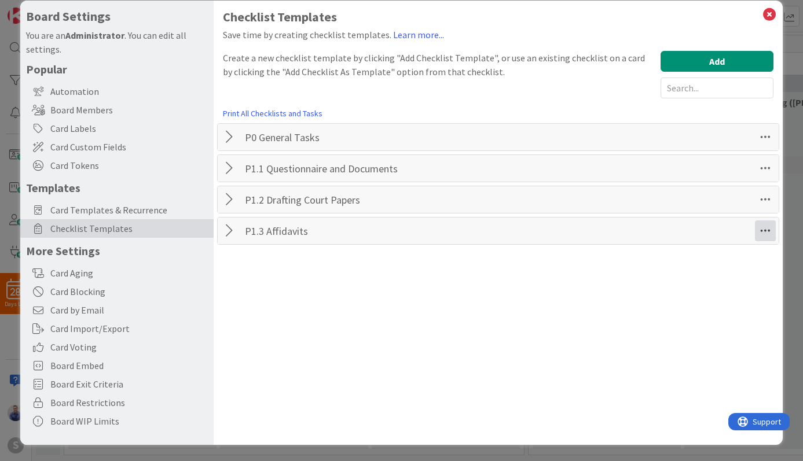
click at [760, 232] on icon at bounding box center [765, 230] width 21 height 21
click at [597, 270] on div "Checklist Templates Save time by creating checklist templates. Learn more... Cr…" at bounding box center [498, 223] width 569 height 444
click at [226, 231] on div at bounding box center [230, 230] width 15 height 21
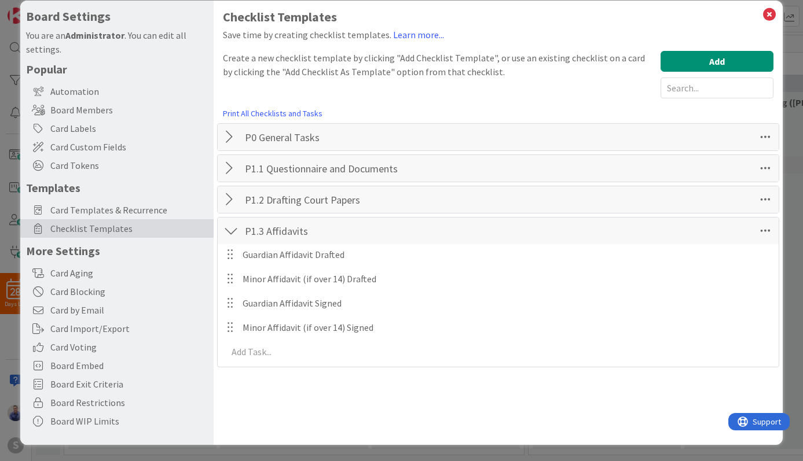
click at [227, 205] on div at bounding box center [230, 199] width 15 height 21
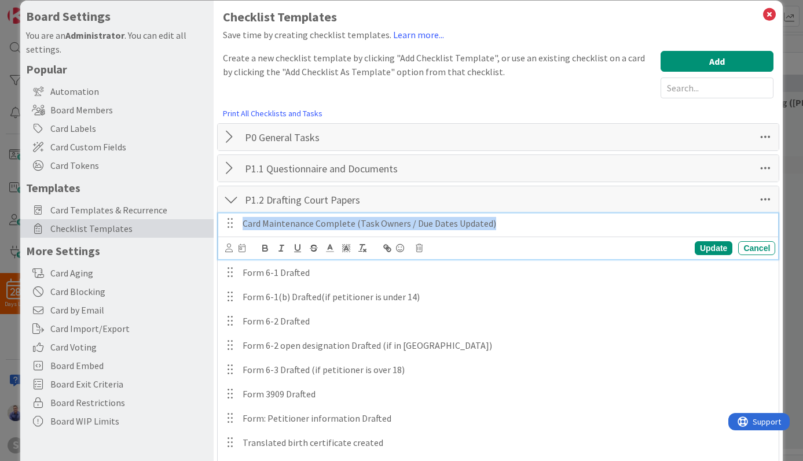
drag, startPoint x: 518, startPoint y: 221, endPoint x: 227, endPoint y: 218, distance: 291.1
click at [238, 218] on div "Card Maintenance Complete (Task Owners / Due Dates Updated)" at bounding box center [506, 224] width 537 height 20
copy p "Card Maintenance Complete (Task Owners / Due Dates Updated)"
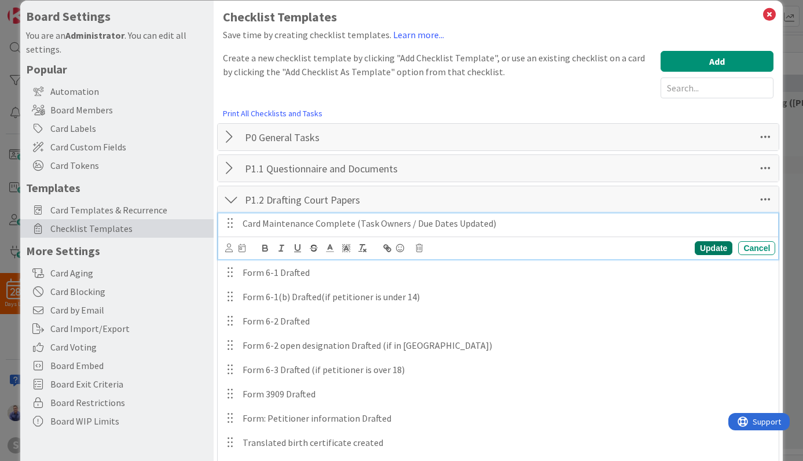
click at [707, 252] on div "Update" at bounding box center [713, 248] width 38 height 14
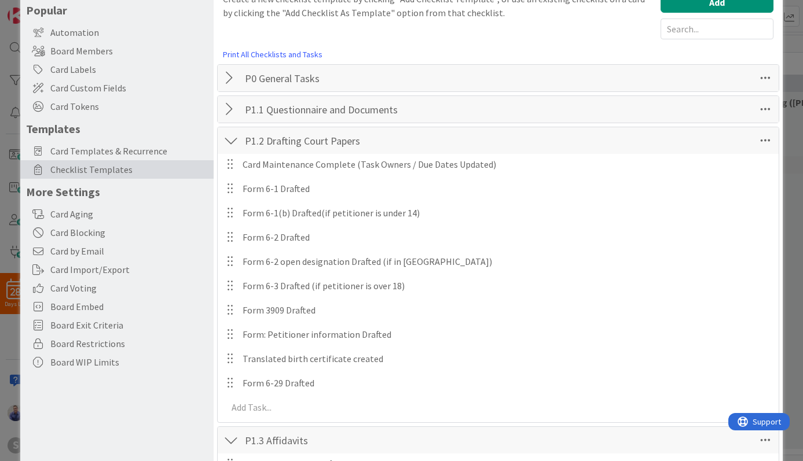
scroll to position [149, 0]
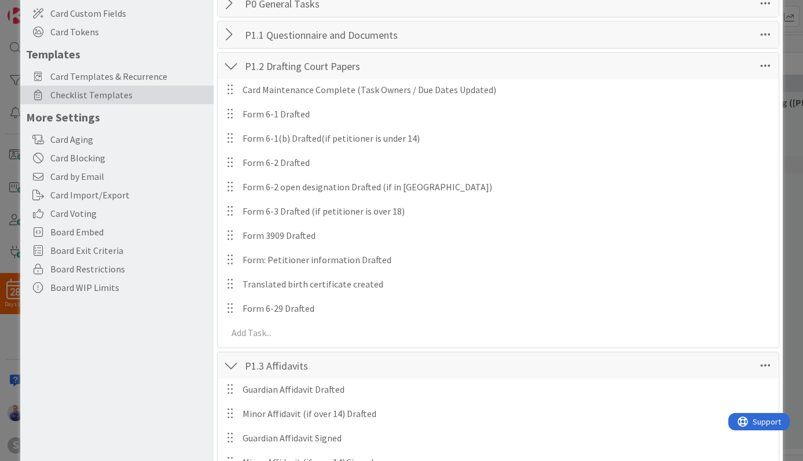
click at [233, 67] on div at bounding box center [230, 66] width 15 height 21
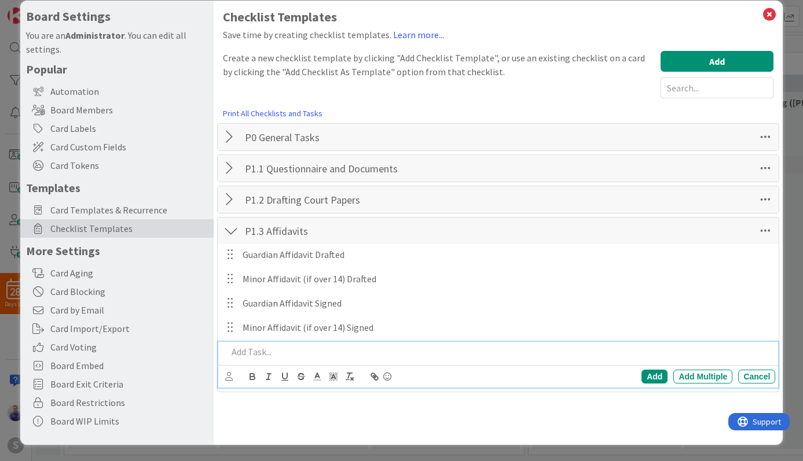
click at [277, 354] on p at bounding box center [498, 351] width 543 height 13
click at [653, 376] on div "Add" at bounding box center [654, 377] width 26 height 14
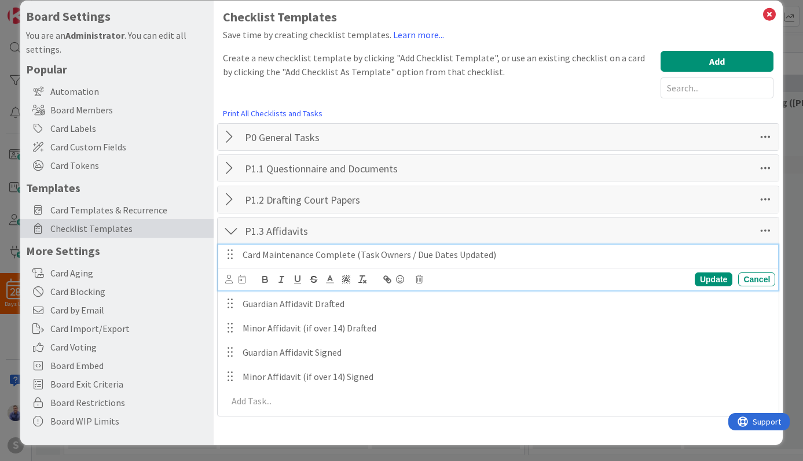
click at [273, 255] on p "Card Maintenance Complete (Task Owners / Due Dates Updated)" at bounding box center [506, 254] width 528 height 13
click at [230, 201] on div at bounding box center [230, 199] width 15 height 21
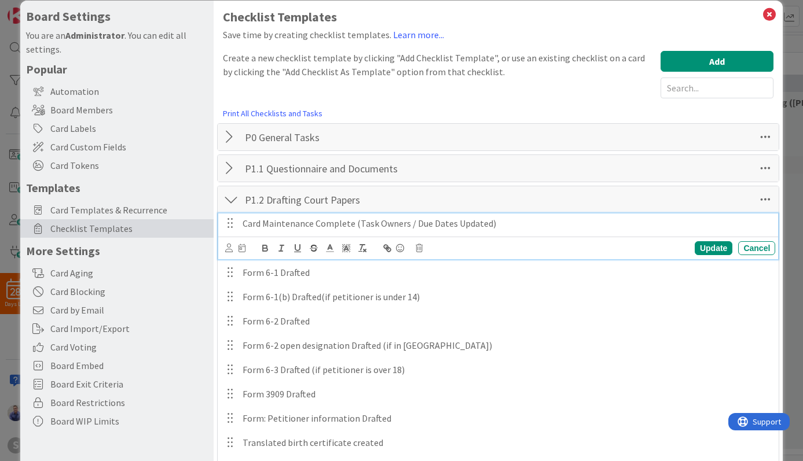
click at [278, 222] on p "Card Maintenance Complete (Task Owners / Due Dates Updated)" at bounding box center [506, 223] width 528 height 13
click at [229, 166] on div at bounding box center [230, 168] width 15 height 21
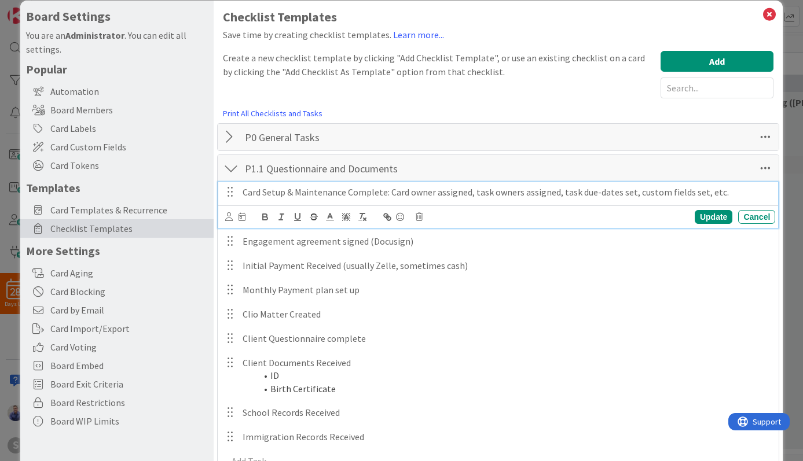
click at [329, 193] on p "Card Setup & Maintenance Complete: Card owner assigned, task owners assigned, t…" at bounding box center [506, 192] width 528 height 13
click at [700, 217] on div "Update" at bounding box center [713, 217] width 38 height 14
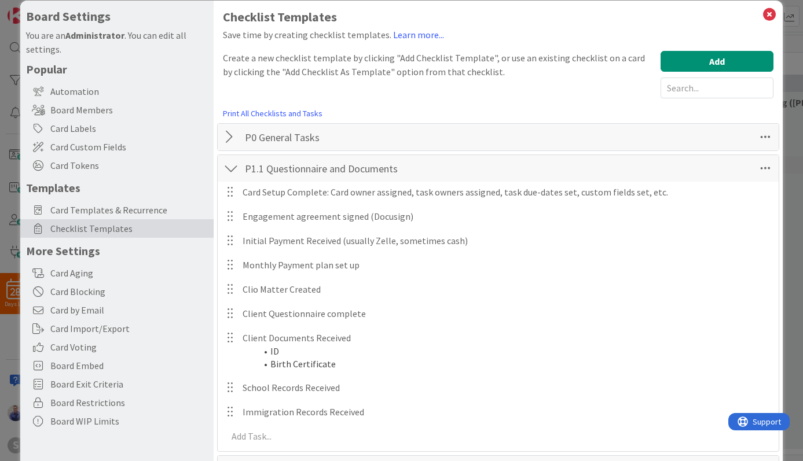
click at [231, 166] on div at bounding box center [230, 168] width 15 height 21
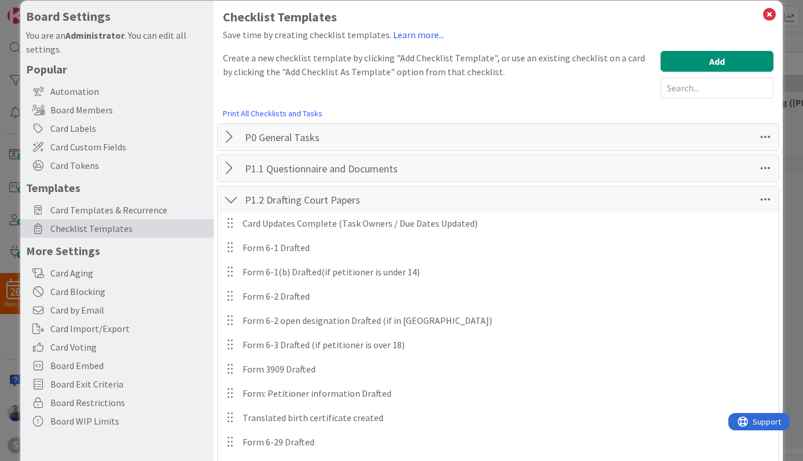
click at [230, 199] on div at bounding box center [230, 199] width 15 height 21
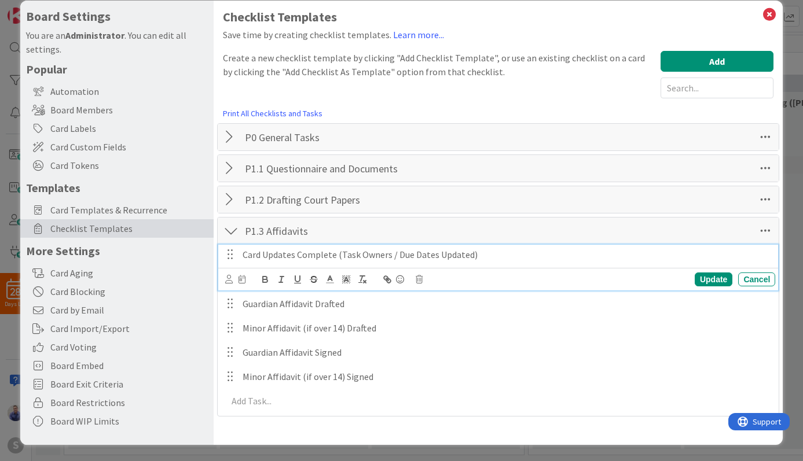
click at [480, 257] on p "Card Updates Complete (Task Owners / Due Dates Updated)" at bounding box center [506, 254] width 528 height 13
click at [245, 277] on div "Update Cancel" at bounding box center [500, 279] width 550 height 16
click at [244, 278] on icon at bounding box center [241, 279] width 7 height 8
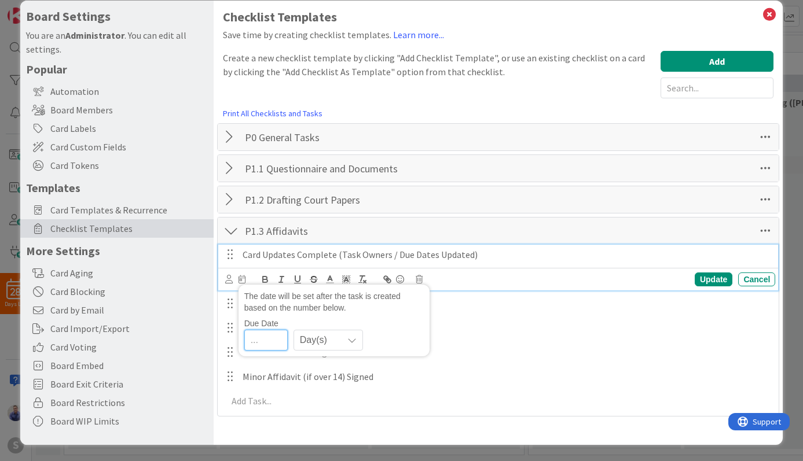
click at [277, 340] on input "number" at bounding box center [265, 340] width 43 height 21
type input "0"
click at [701, 281] on div "Update" at bounding box center [713, 280] width 38 height 14
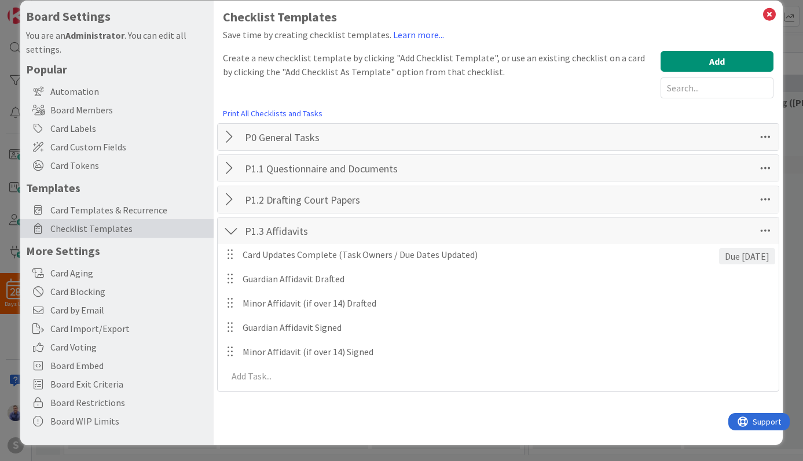
click at [219, 199] on div "P1.2 Drafting Court Papers Checklist Name 26 / 64 P1.2 Drafting Court Papers" at bounding box center [498, 199] width 561 height 27
click at [234, 203] on div at bounding box center [230, 199] width 15 height 21
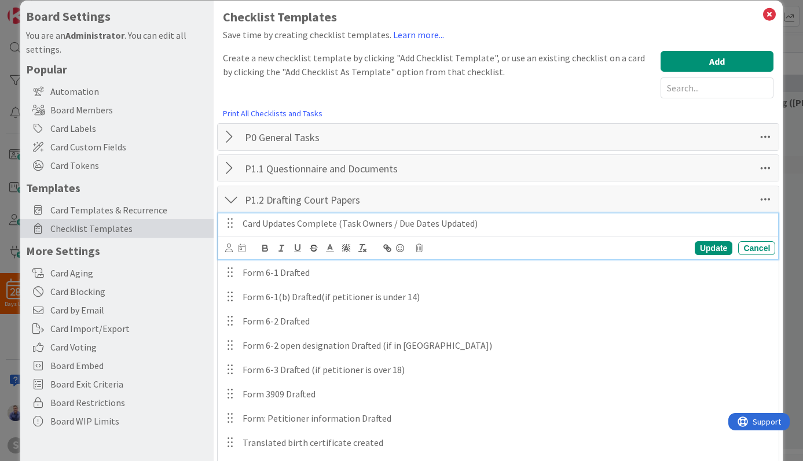
click at [292, 226] on p "Card Updates Complete (Task Owners / Due Dates Updated)" at bounding box center [506, 223] width 528 height 13
click at [244, 249] on icon at bounding box center [241, 248] width 7 height 8
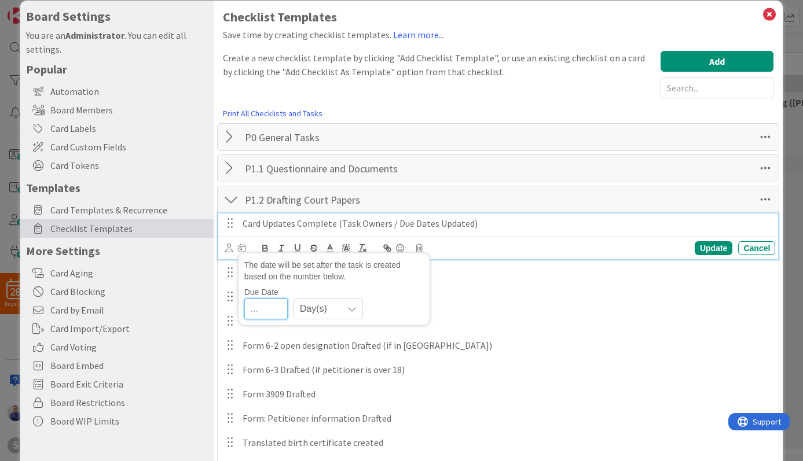
click at [273, 311] on input "number" at bounding box center [265, 309] width 43 height 21
type input "0"
click at [704, 249] on div "Update" at bounding box center [713, 248] width 38 height 14
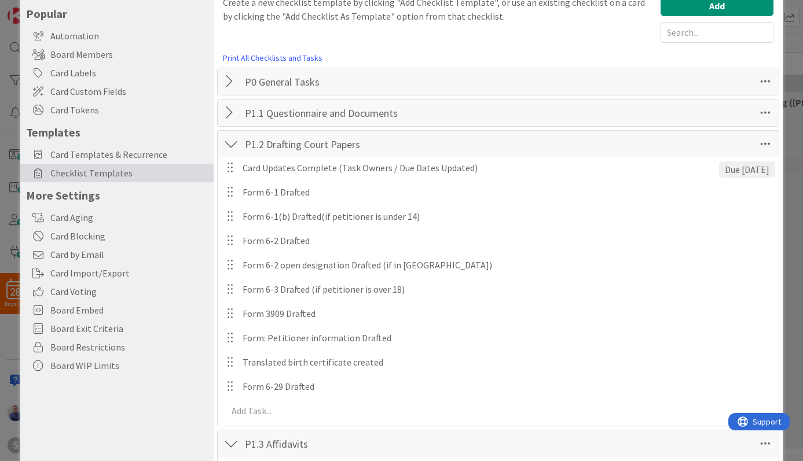
scroll to position [64, 0]
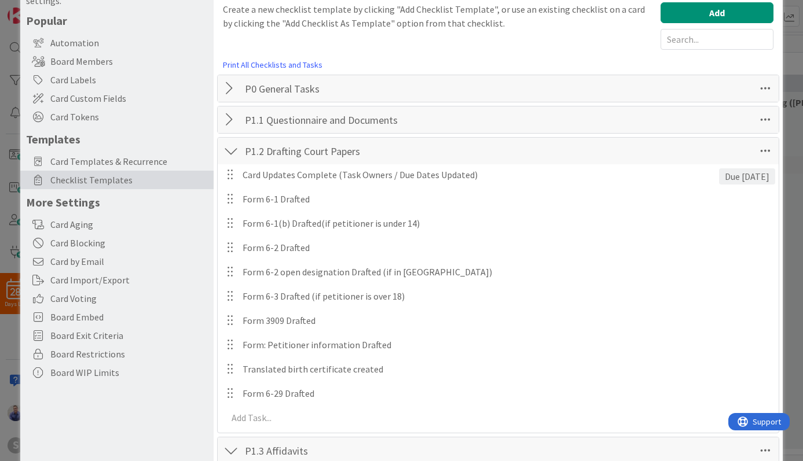
click at [226, 122] on div at bounding box center [230, 119] width 15 height 21
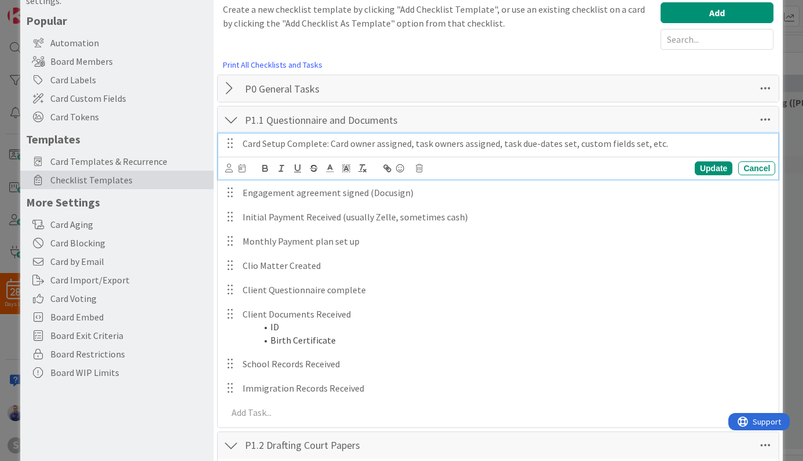
drag, startPoint x: 476, startPoint y: 141, endPoint x: 485, endPoint y: 141, distance: 9.9
click at [480, 141] on p "Card Setup Complete: Card owner assigned, task owners assigned, task due-dates …" at bounding box center [506, 143] width 528 height 13
click at [241, 168] on icon at bounding box center [241, 168] width 7 height 8
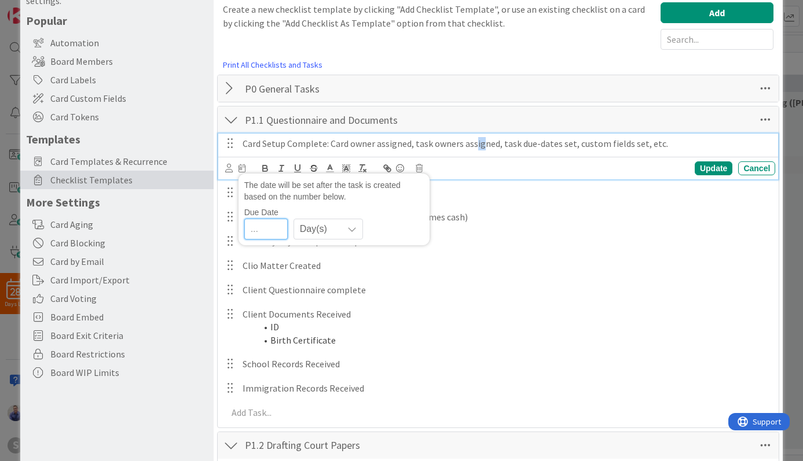
click at [259, 235] on input "number" at bounding box center [265, 229] width 43 height 21
type input "0"
click at [701, 165] on div "Update" at bounding box center [713, 168] width 38 height 14
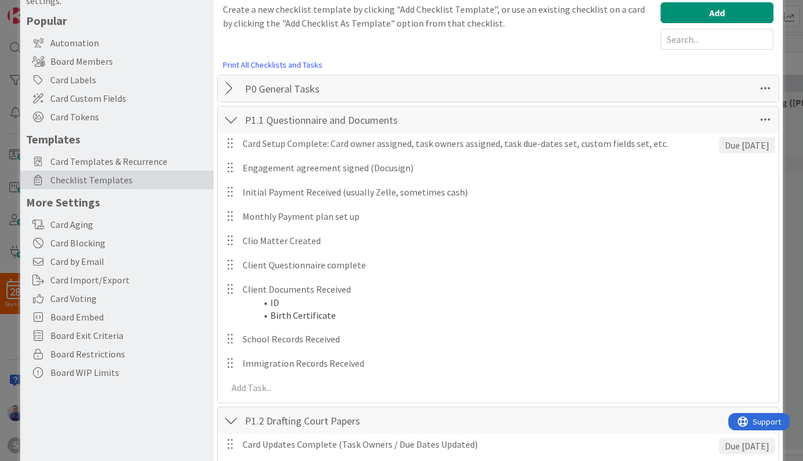
click at [236, 116] on div at bounding box center [230, 119] width 15 height 21
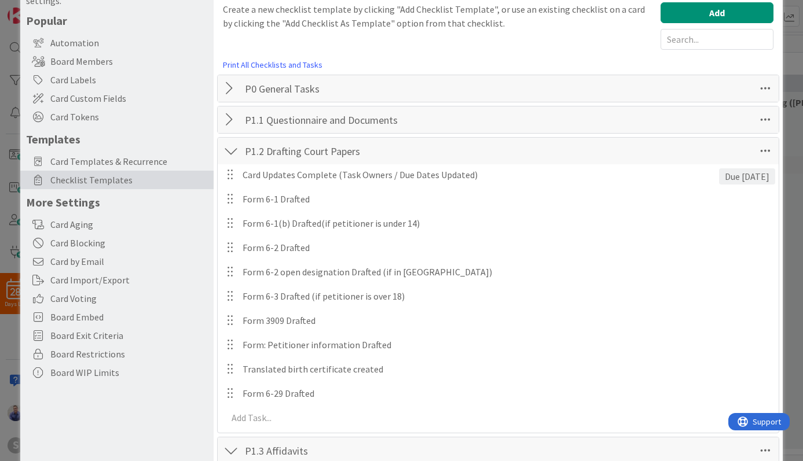
click at [229, 152] on div at bounding box center [230, 151] width 15 height 21
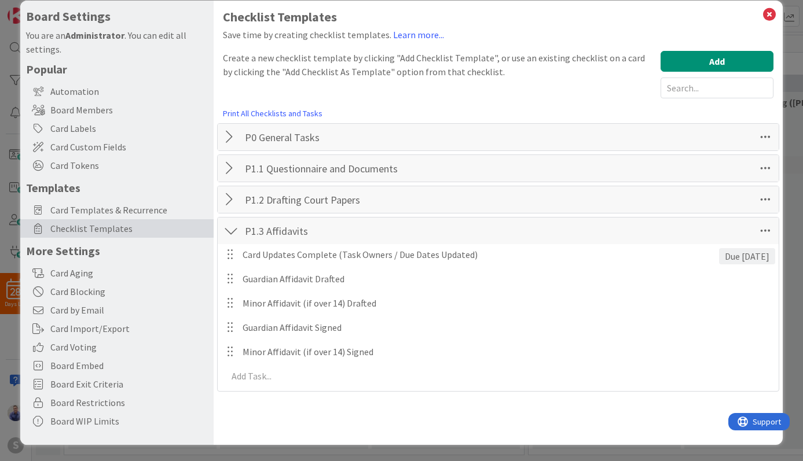
scroll to position [16, 0]
click at [228, 230] on div at bounding box center [230, 230] width 15 height 21
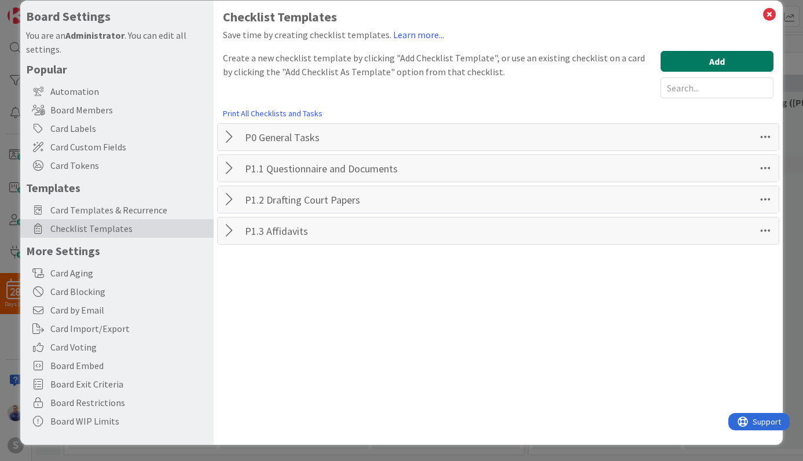
click at [685, 57] on button "Add" at bounding box center [716, 61] width 113 height 21
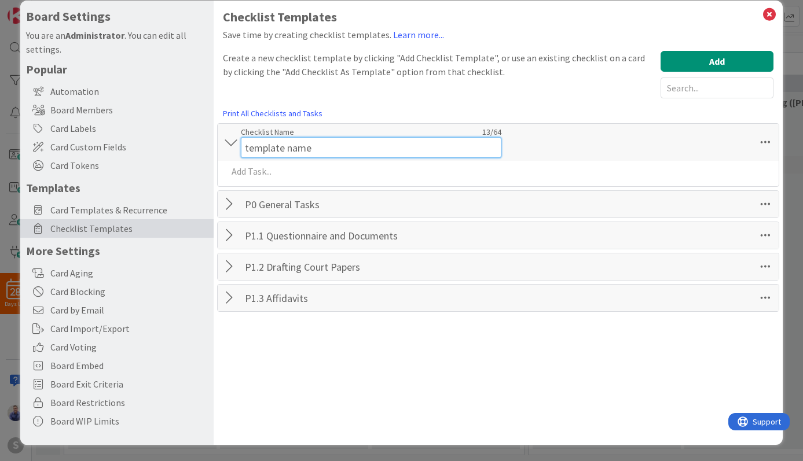
click at [371, 141] on input "template name" at bounding box center [371, 147] width 260 height 21
drag, startPoint x: 371, startPoint y: 142, endPoint x: 225, endPoint y: 138, distance: 145.9
click at [241, 138] on input "template name" at bounding box center [371, 147] width 260 height 21
type input "P 2.1 Lina Review of Initial Docs"
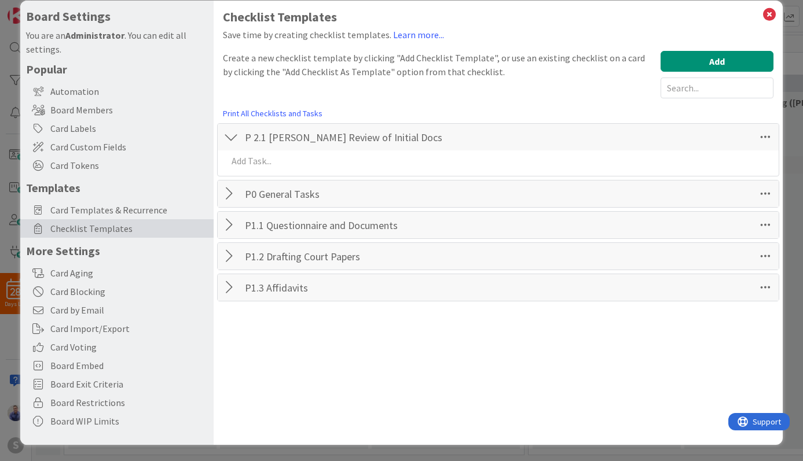
click at [539, 133] on div "P 2.1 Lina Review of Initial Docs Checklist Name 33 / 64 P 2.1 Lina Review of I…" at bounding box center [498, 137] width 561 height 27
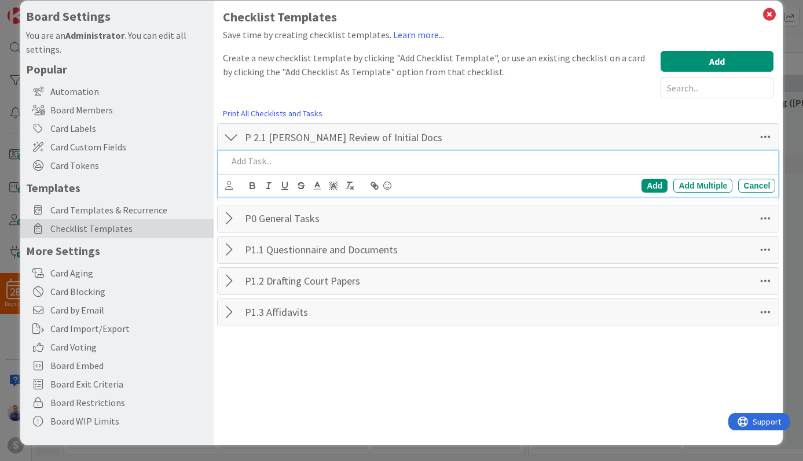
click at [321, 162] on p at bounding box center [498, 160] width 543 height 13
click at [229, 255] on div at bounding box center [230, 250] width 15 height 21
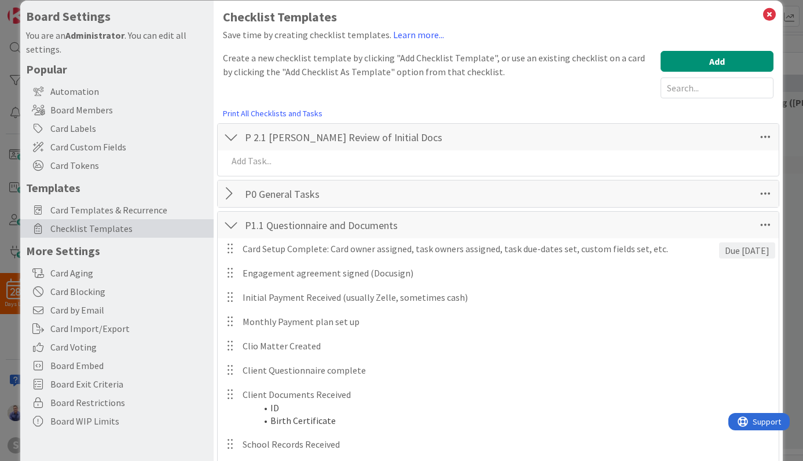
click at [237, 229] on div "P1.1 Questionnaire and Documents Checklist Name 32 / 64 P1.1 Questionnaire and …" at bounding box center [498, 225] width 561 height 27
click at [231, 226] on div at bounding box center [230, 225] width 15 height 21
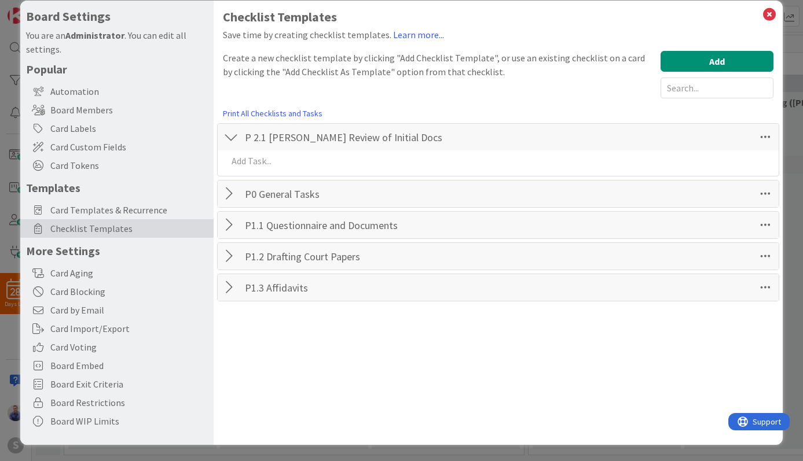
drag, startPoint x: 225, startPoint y: 257, endPoint x: 284, endPoint y: 267, distance: 59.7
click at [225, 257] on div at bounding box center [230, 256] width 15 height 21
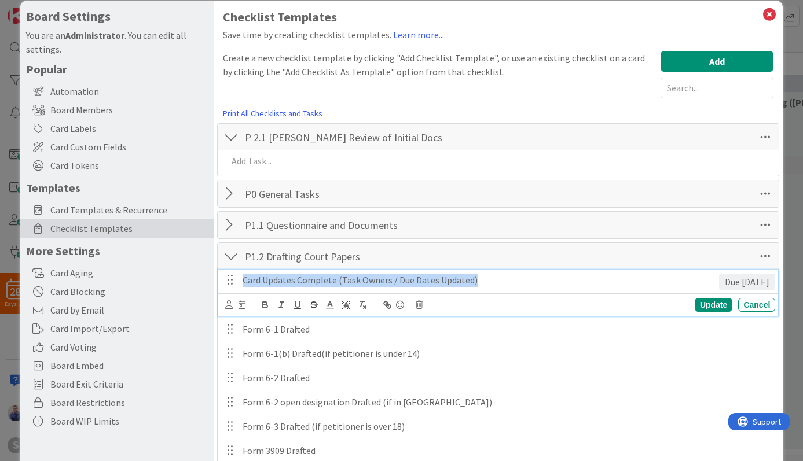
drag, startPoint x: 507, startPoint y: 283, endPoint x: 238, endPoint y: 284, distance: 269.6
click at [238, 284] on div "Card Updates Complete (Task Owners / Due Dates Updated)" at bounding box center [478, 280] width 481 height 20
copy p "Card Updates Complete (Task Owners / Due Dates Updated)"
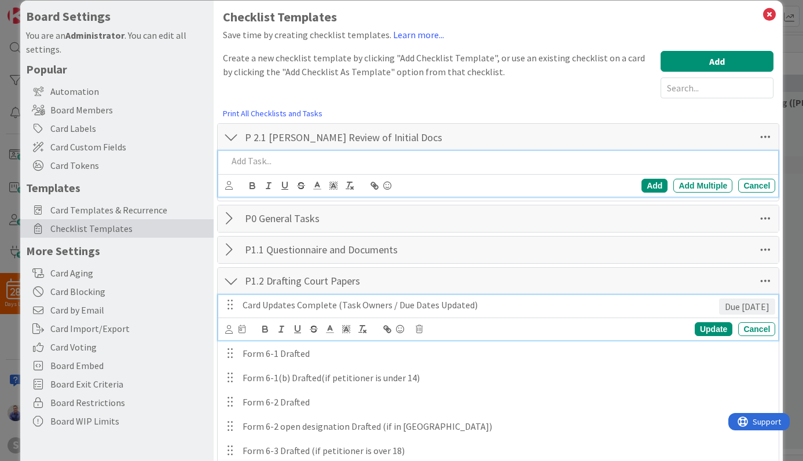
click at [294, 162] on p at bounding box center [498, 160] width 543 height 13
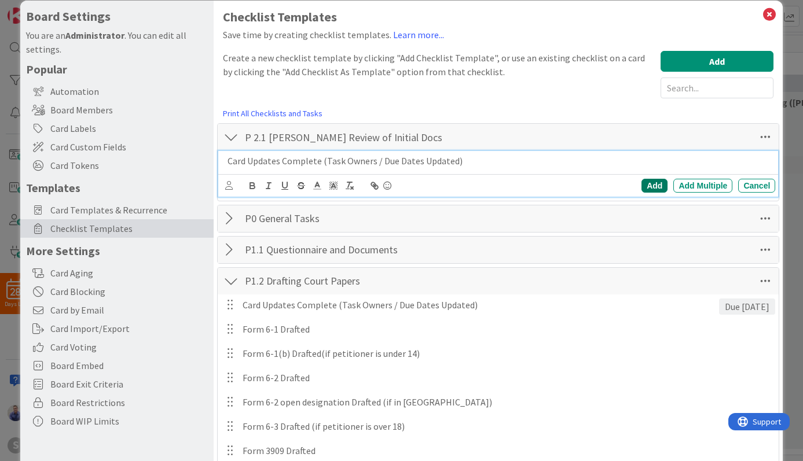
click at [641, 187] on div "Add" at bounding box center [654, 186] width 26 height 14
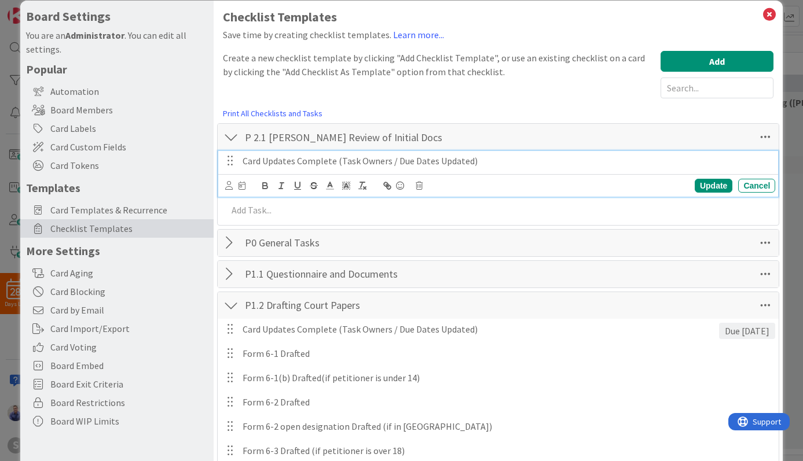
drag, startPoint x: 281, startPoint y: 167, endPoint x: 275, endPoint y: 176, distance: 10.4
click at [281, 168] on div "Card Updates Complete (Task Owners / Due Dates Updated)" at bounding box center [506, 161] width 537 height 20
click at [240, 187] on icon at bounding box center [241, 186] width 7 height 8
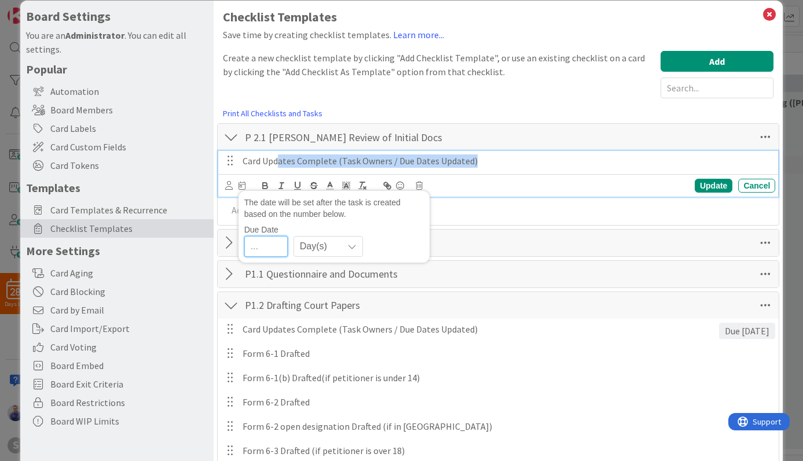
click at [268, 242] on input "number" at bounding box center [265, 246] width 43 height 21
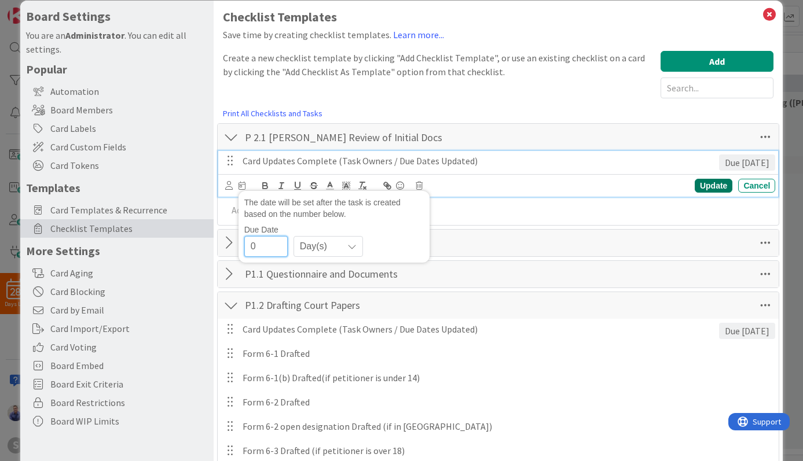
type input "0"
click at [696, 188] on div "Update" at bounding box center [713, 186] width 38 height 14
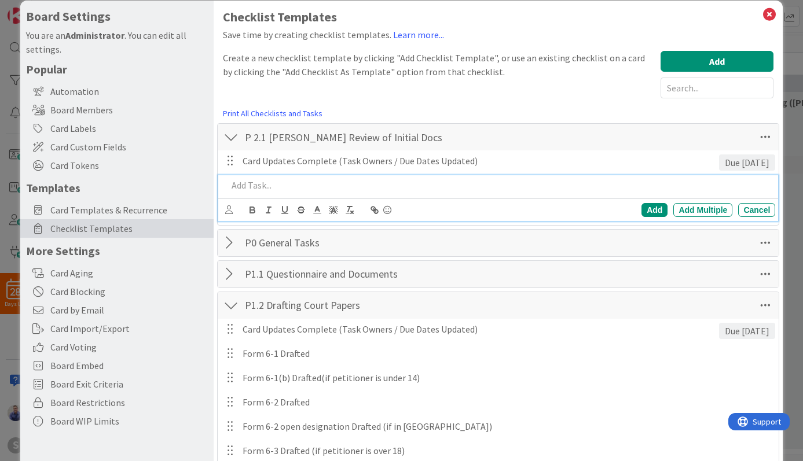
click at [525, 182] on p at bounding box center [498, 185] width 543 height 13
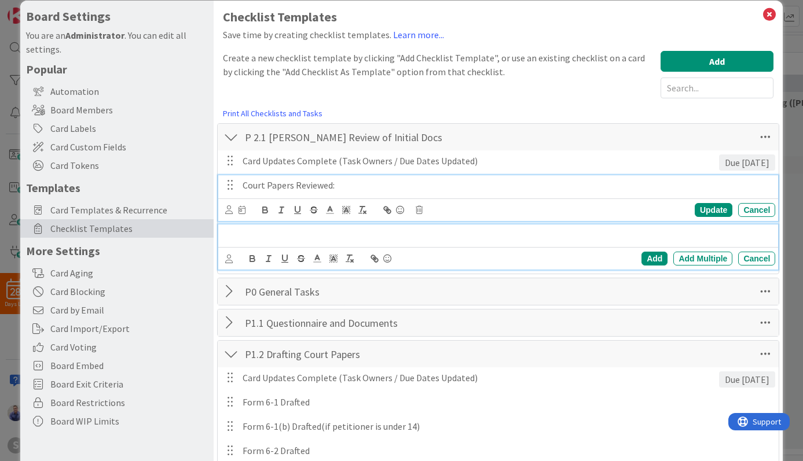
click at [560, 186] on p "Court Papers Reviewed:" at bounding box center [506, 185] width 528 height 13
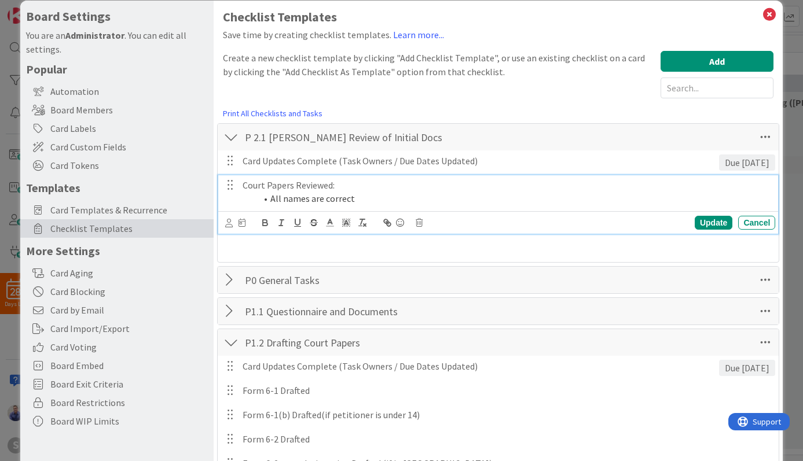
click at [362, 200] on li "All names are correct" at bounding box center [513, 198] width 514 height 13
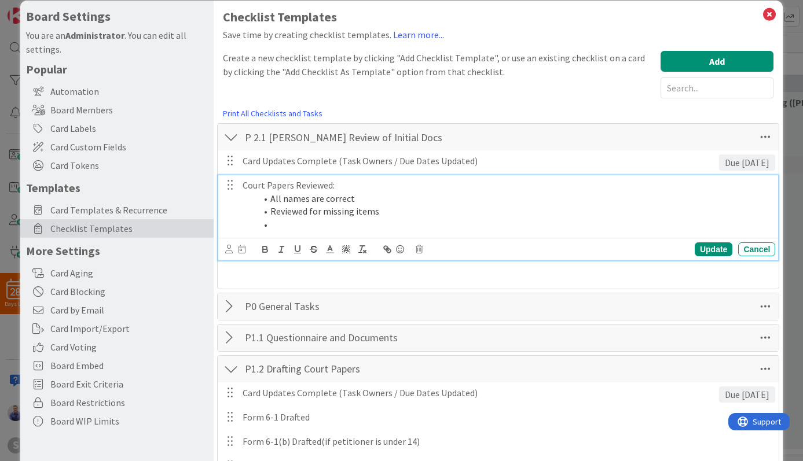
click at [356, 196] on li "All names are correct" at bounding box center [513, 198] width 514 height 13
click at [308, 200] on li "All names are correct" at bounding box center [513, 198] width 514 height 13
click at [330, 229] on li at bounding box center [513, 224] width 514 height 13
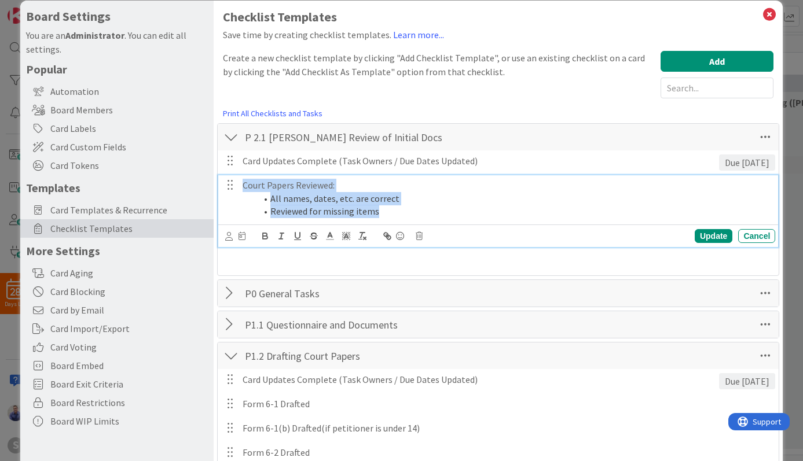
drag, startPoint x: 327, startPoint y: 200, endPoint x: 242, endPoint y: 188, distance: 85.3
click at [242, 188] on div "Court Papers Reviewed: All names, dates, etc. are correct Reviewed for missing …" at bounding box center [506, 198] width 537 height 46
copy div "Court Papers Reviewed: All names, dates, etc. are correct Reviewed for missing …"
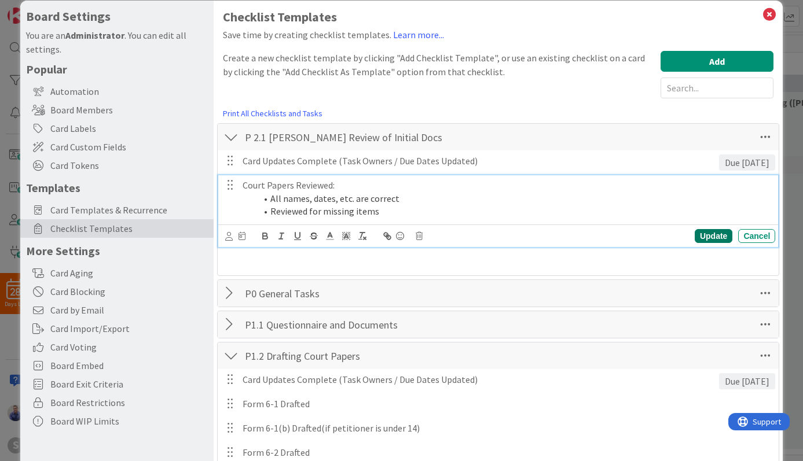
click at [701, 233] on div "Update" at bounding box center [713, 236] width 38 height 14
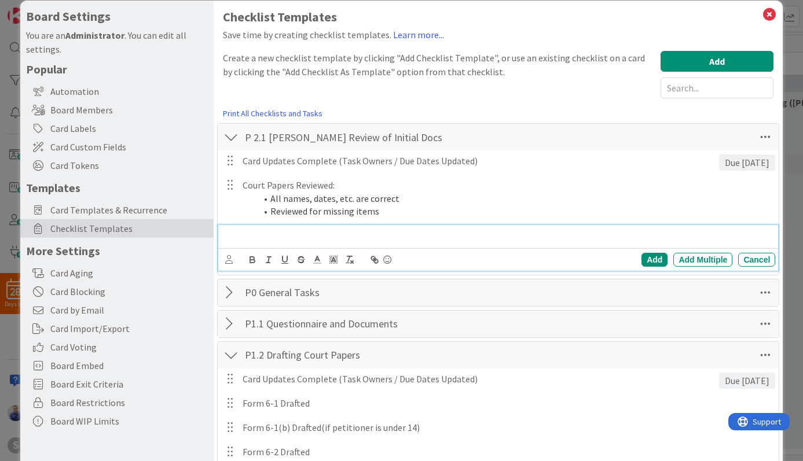
click at [417, 238] on p at bounding box center [498, 235] width 543 height 13
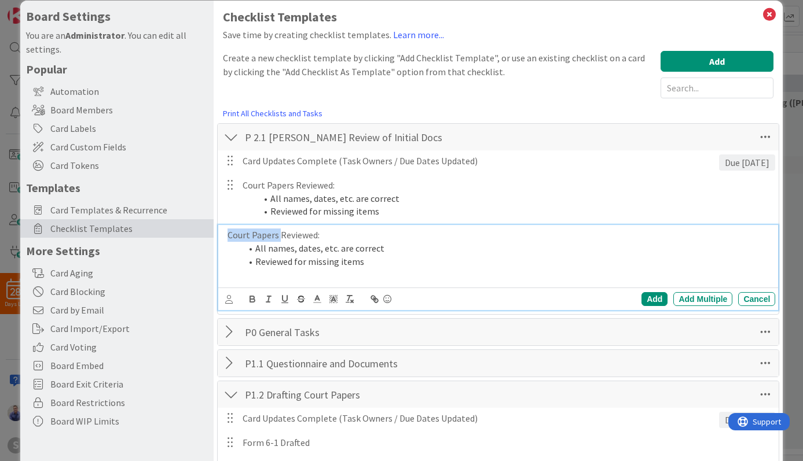
drag, startPoint x: 285, startPoint y: 234, endPoint x: 214, endPoint y: 253, distance: 73.8
click at [223, 242] on div "Court Papers Reviewed: All names, dates, etc. are correct Reviewed for missing …" at bounding box center [499, 255] width 553 height 60
drag, startPoint x: 208, startPoint y: 256, endPoint x: 222, endPoint y: 245, distance: 17.8
click at [208, 256] on div "Board Settings You are an Administrator . You can edit all settings. Popular Au…" at bounding box center [116, 359] width 193 height 717
drag, startPoint x: 234, startPoint y: 232, endPoint x: 284, endPoint y: 234, distance: 49.8
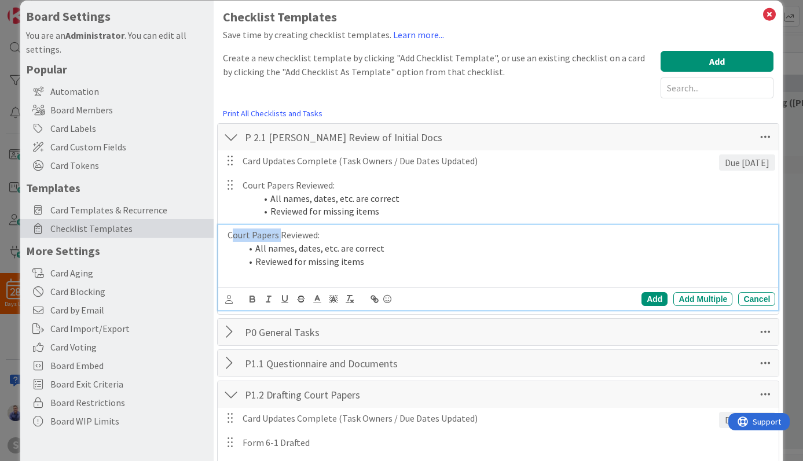
click at [284, 234] on p "Court Papers Reviewed:" at bounding box center [498, 235] width 543 height 13
click at [641, 302] on div "Add" at bounding box center [654, 299] width 26 height 14
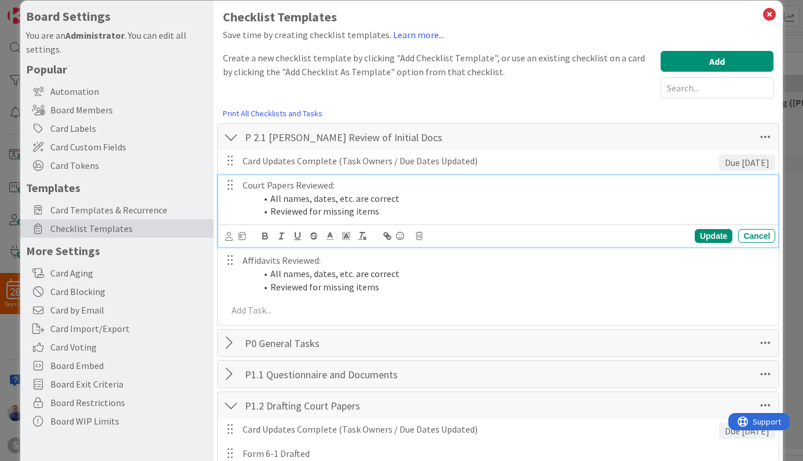
click at [408, 202] on li "All names, dates, etc. are correct" at bounding box center [513, 198] width 514 height 13
click at [230, 234] on icon at bounding box center [229, 236] width 8 height 9
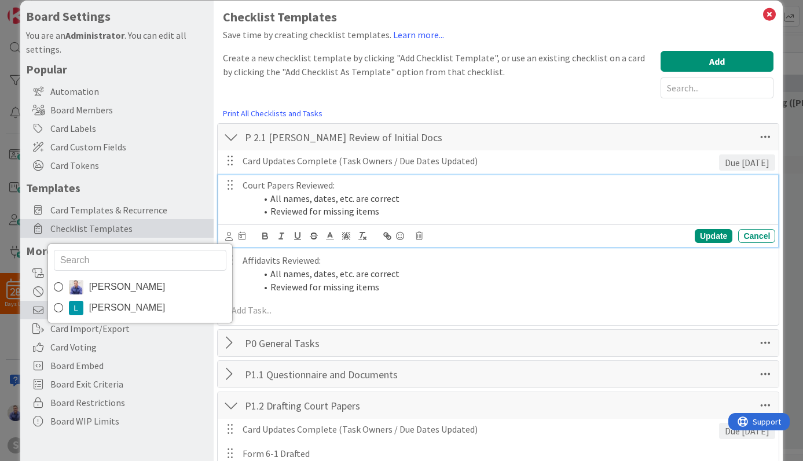
click at [131, 303] on span "Lina Stillman" at bounding box center [127, 307] width 76 height 17
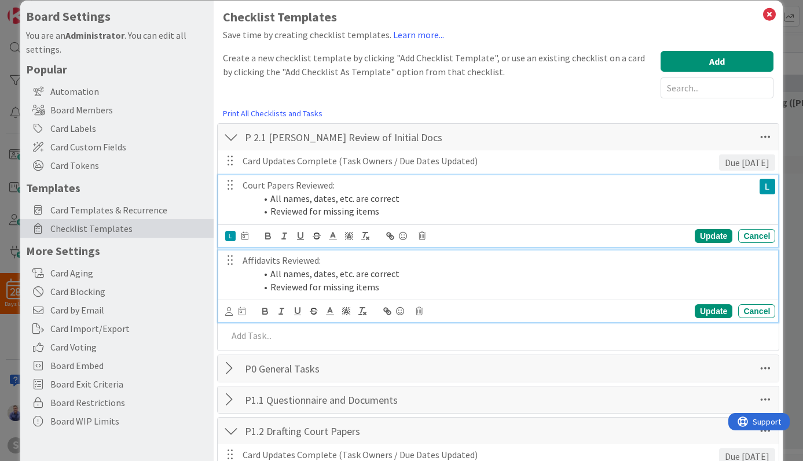
click at [272, 284] on li "Reviewed for missing items" at bounding box center [513, 287] width 514 height 13
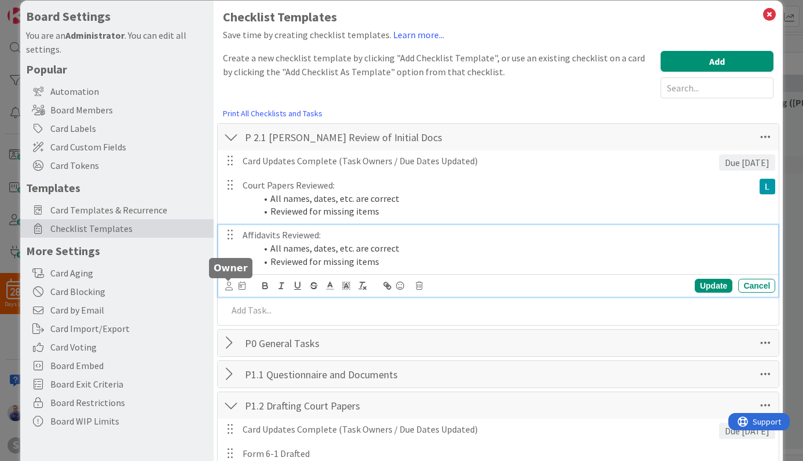
click at [228, 286] on icon at bounding box center [229, 286] width 8 height 9
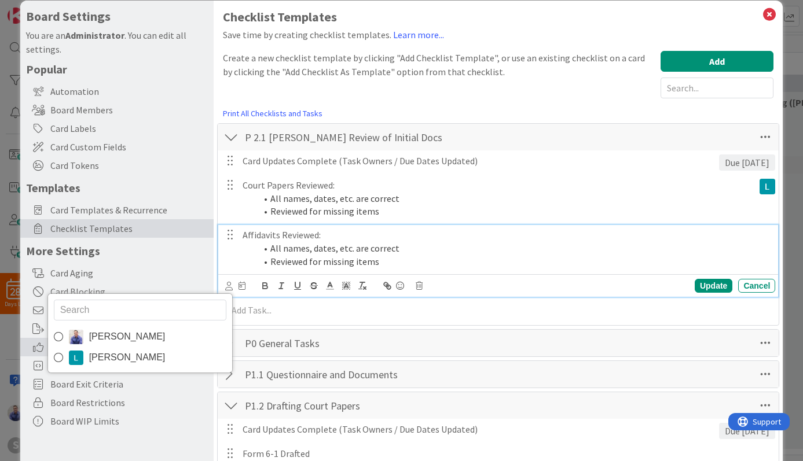
drag, startPoint x: 87, startPoint y: 353, endPoint x: 124, endPoint y: 340, distance: 39.4
click at [87, 353] on link "Lina Stillman" at bounding box center [140, 357] width 184 height 21
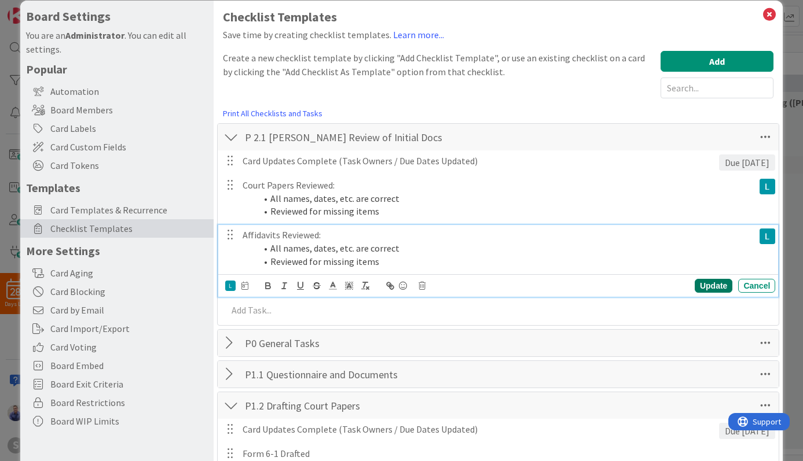
click at [705, 283] on div "Update" at bounding box center [713, 286] width 38 height 14
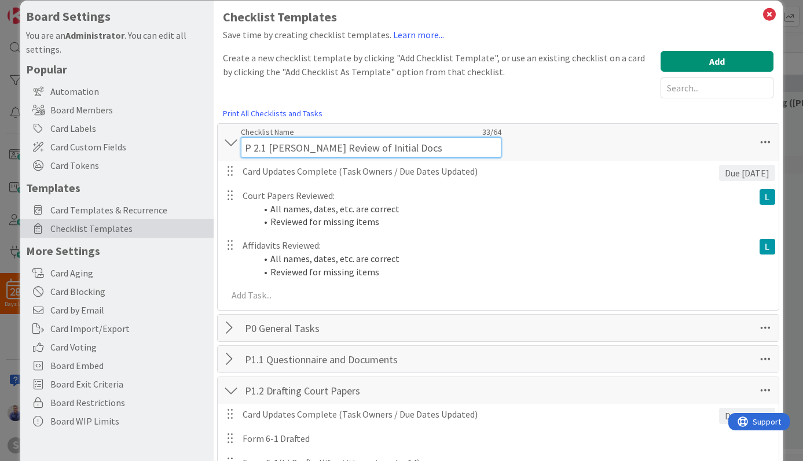
drag, startPoint x: 265, startPoint y: 138, endPoint x: 275, endPoint y: 153, distance: 17.5
click at [266, 138] on input "P 2.1 Lina Review of Initial Docs" at bounding box center [371, 147] width 260 height 21
click at [267, 149] on input "P 2.1 Lina Review of Initial Docs" at bounding box center [371, 147] width 260 height 21
click at [428, 150] on input "P 2.1 & 2.2 Lina Review of Initial Docs" at bounding box center [371, 147] width 260 height 21
type input "P 2.1 & 2.2 Lina Review of Initial Docs + E-file"
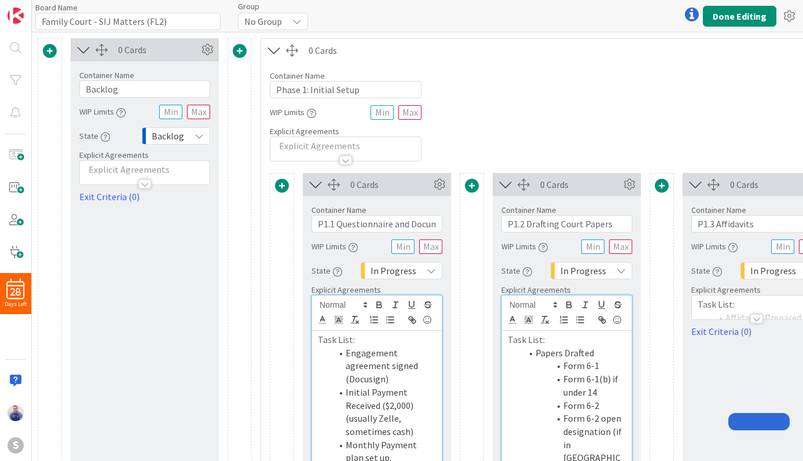
click at [344, 347] on li "Engagement agreement signed (Docusign)" at bounding box center [384, 366] width 104 height 39
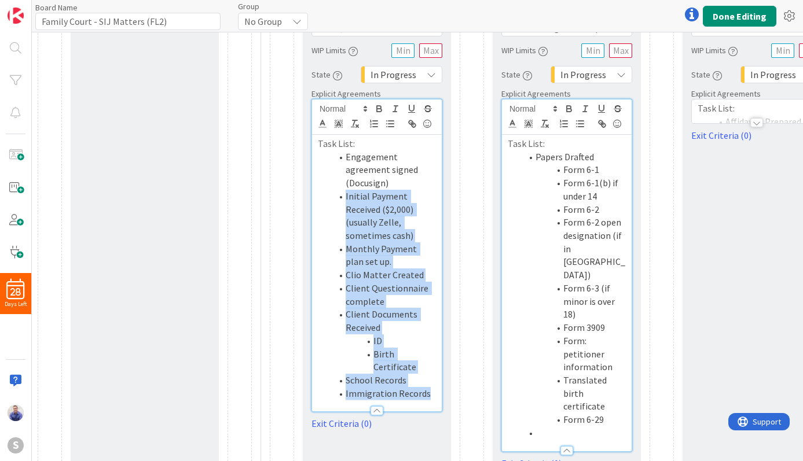
scroll to position [120, 0]
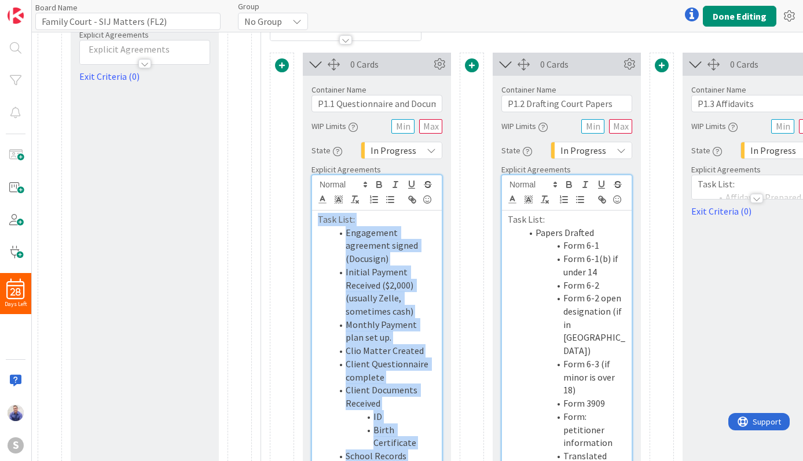
drag, startPoint x: 432, startPoint y: 373, endPoint x: 314, endPoint y: 216, distance: 195.9
click at [313, 219] on div "Task List: Engagement agreement signed (Docusign) Initial Payment Received ($2,…" at bounding box center [377, 349] width 130 height 277
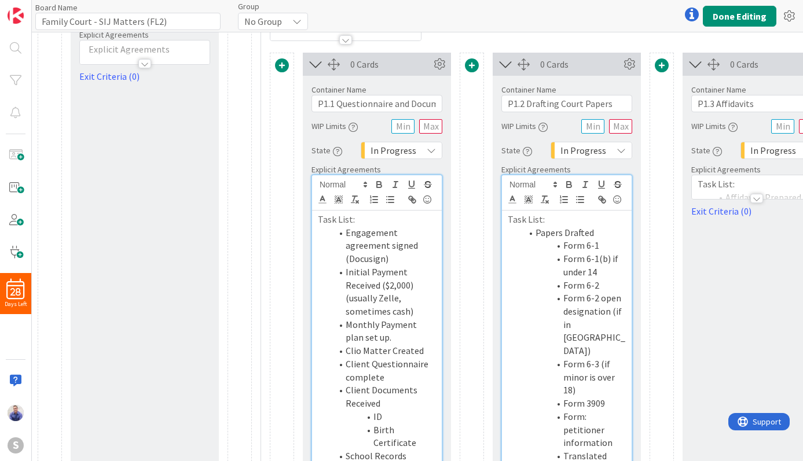
click at [288, 153] on div at bounding box center [282, 307] width 24 height 508
click at [757, 200] on div at bounding box center [756, 198] width 13 height 9
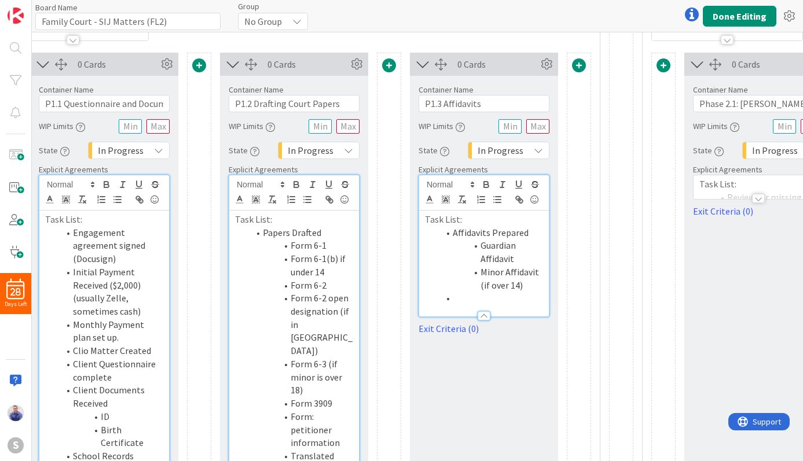
scroll to position [120, 275]
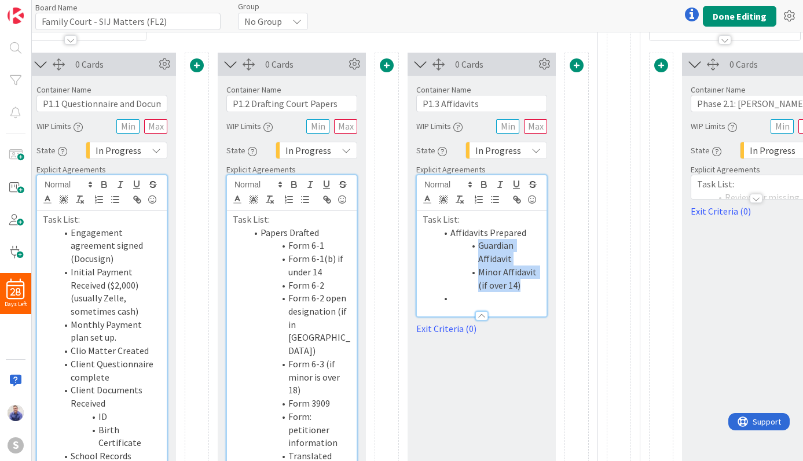
drag, startPoint x: 522, startPoint y: 283, endPoint x: 450, endPoint y: 242, distance: 82.4
click at [450, 242] on ol "Affidavits Prepared Guardian Affidavit Minor Affidavit (if over 14)" at bounding box center [481, 265] width 118 height 79
copy ol "Guardian Affidavit Minor Affidavit (if over 14)"
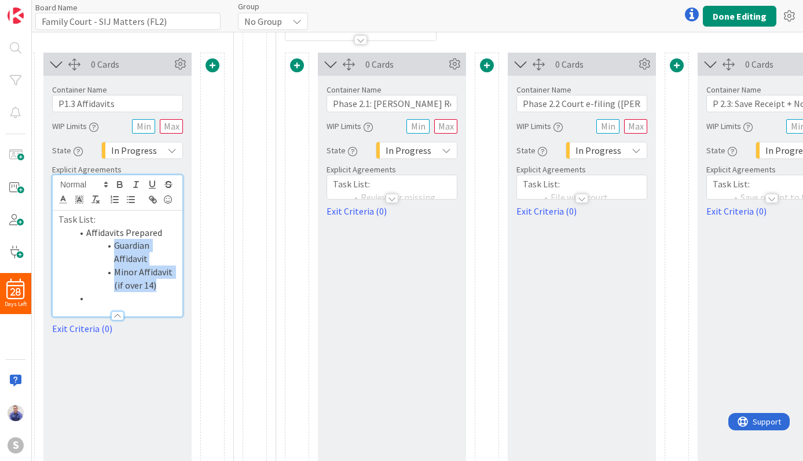
scroll to position [120, 644]
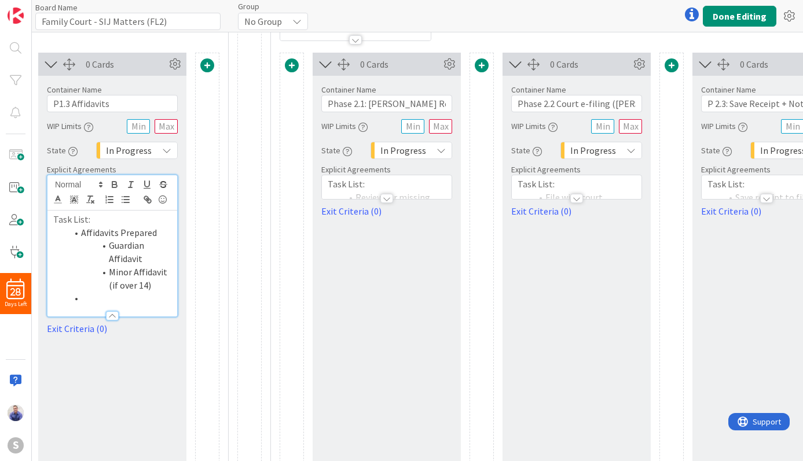
click at [391, 196] on div at bounding box center [386, 198] width 13 height 9
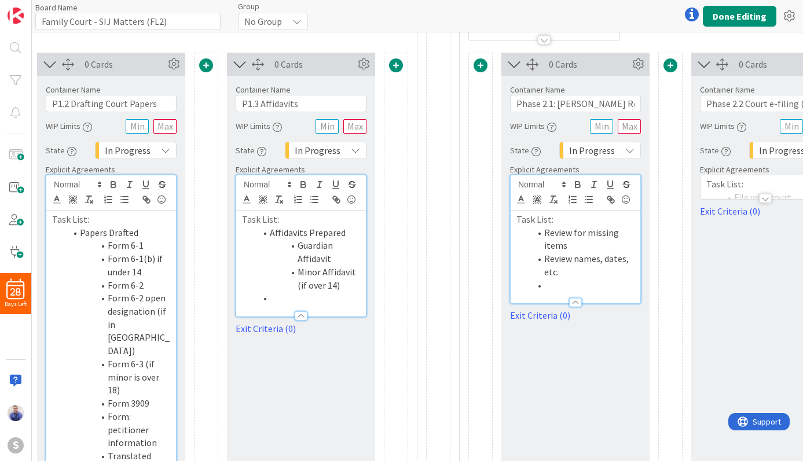
scroll to position [120, 466]
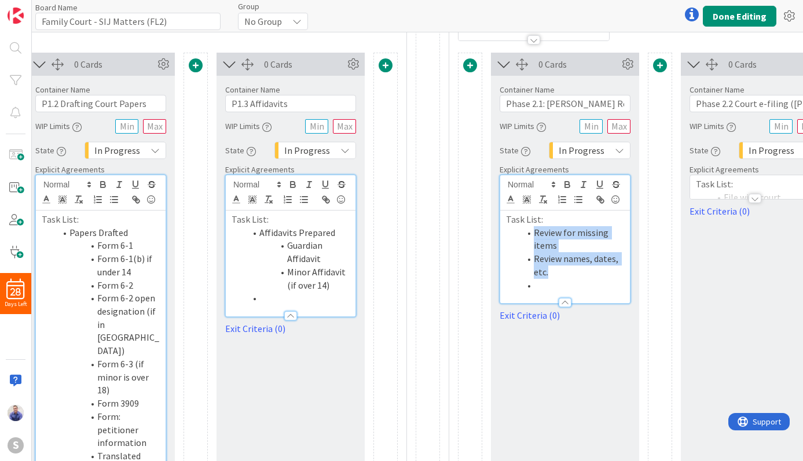
drag, startPoint x: 579, startPoint y: 273, endPoint x: 532, endPoint y: 232, distance: 61.9
click at [532, 232] on ol "Review for missing items Review names, dates, etc." at bounding box center [565, 259] width 118 height 66
copy ol "Review for missing items Review names, dates, etc."
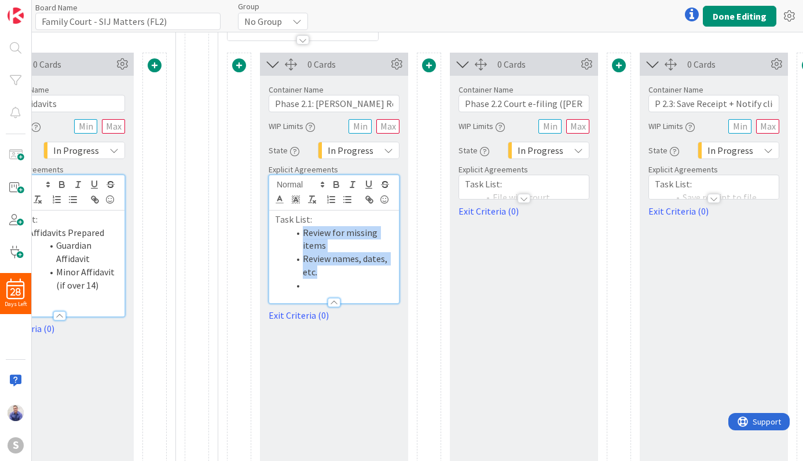
scroll to position [120, 793]
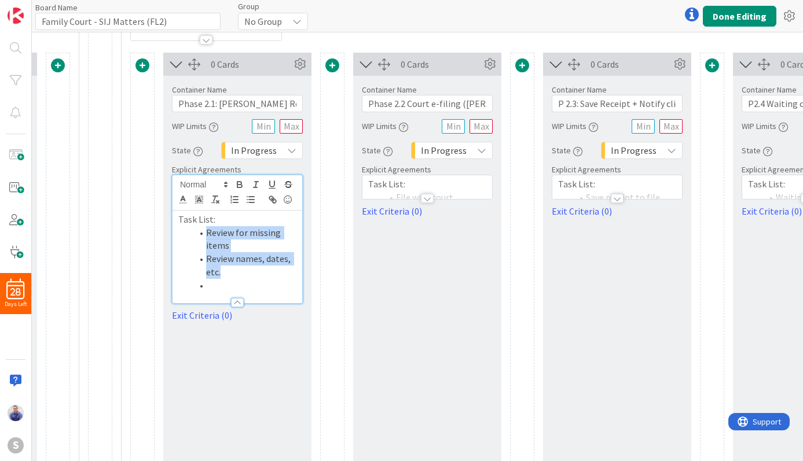
click at [430, 197] on div at bounding box center [427, 198] width 13 height 9
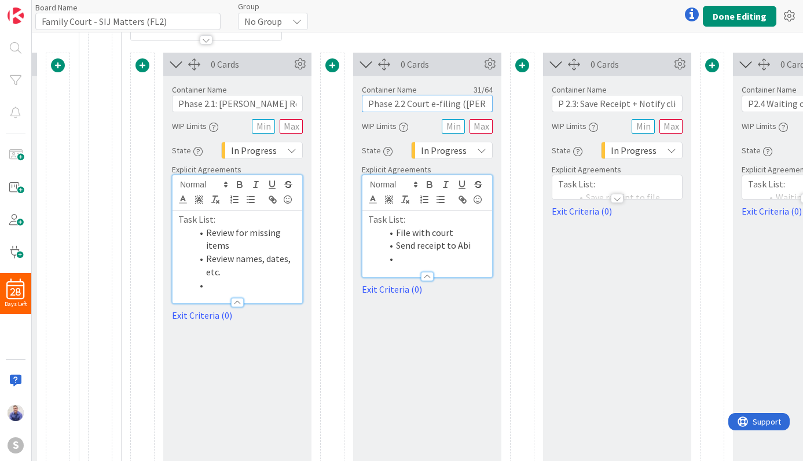
drag, startPoint x: 458, startPoint y: 105, endPoint x: 346, endPoint y: 104, distance: 111.7
click at [362, 104] on input "Phase 2.2 Court e-filing ([PERSON_NAME])" at bounding box center [427, 103] width 131 height 17
click at [622, 197] on div at bounding box center [616, 198] width 13 height 9
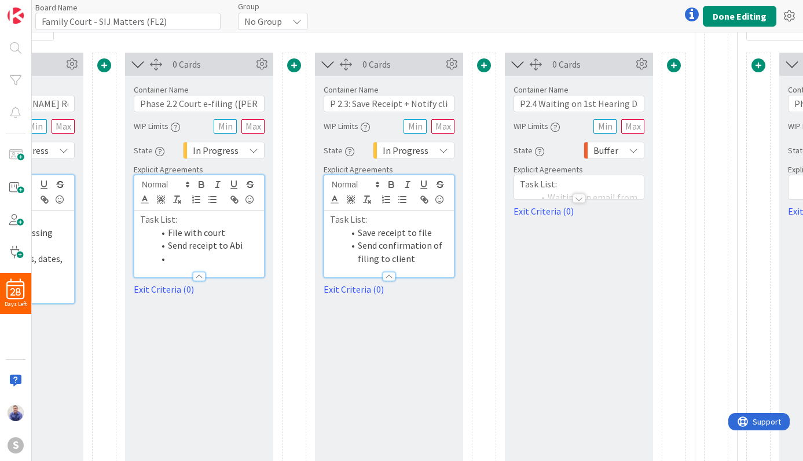
scroll to position [120, 1044]
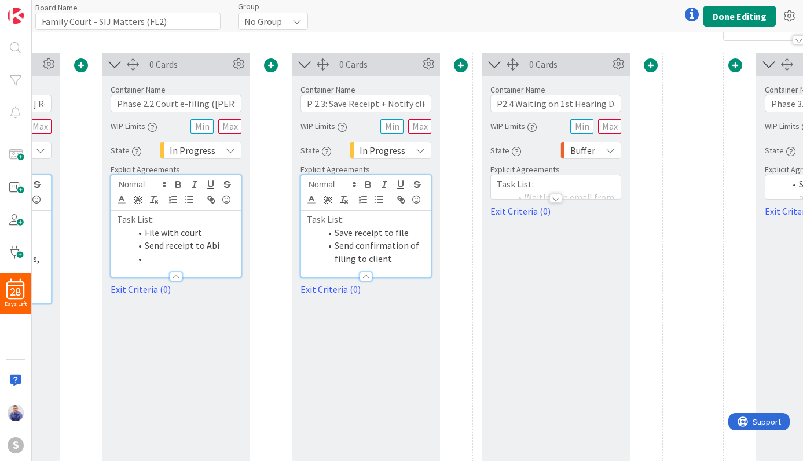
click at [554, 198] on div at bounding box center [555, 198] width 13 height 9
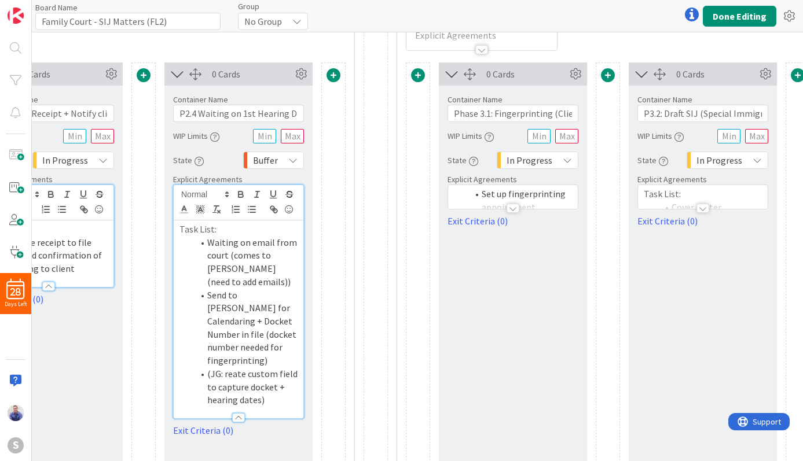
scroll to position [108, 1362]
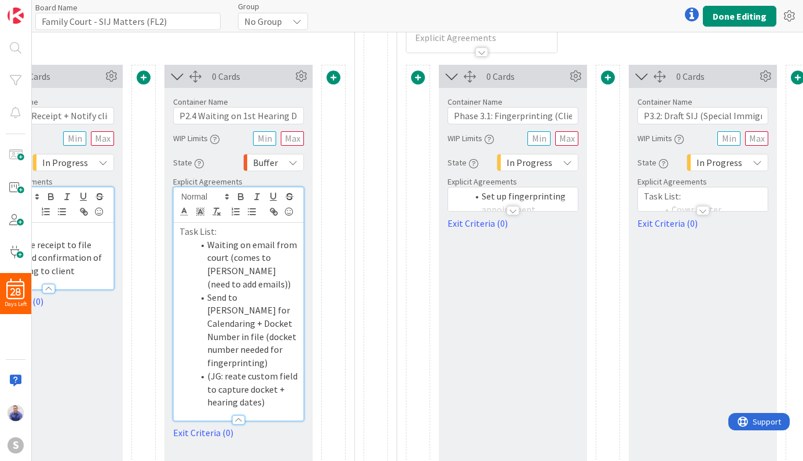
click at [510, 210] on div at bounding box center [512, 210] width 13 height 9
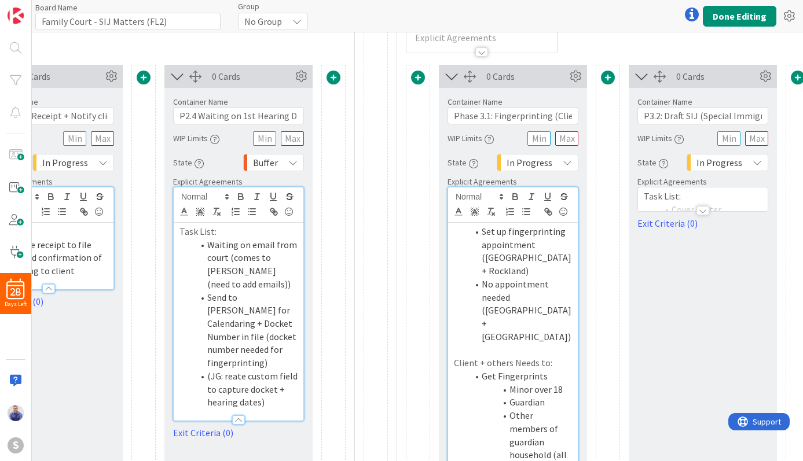
click at [699, 211] on div at bounding box center [702, 210] width 13 height 9
